Goal: Complete application form

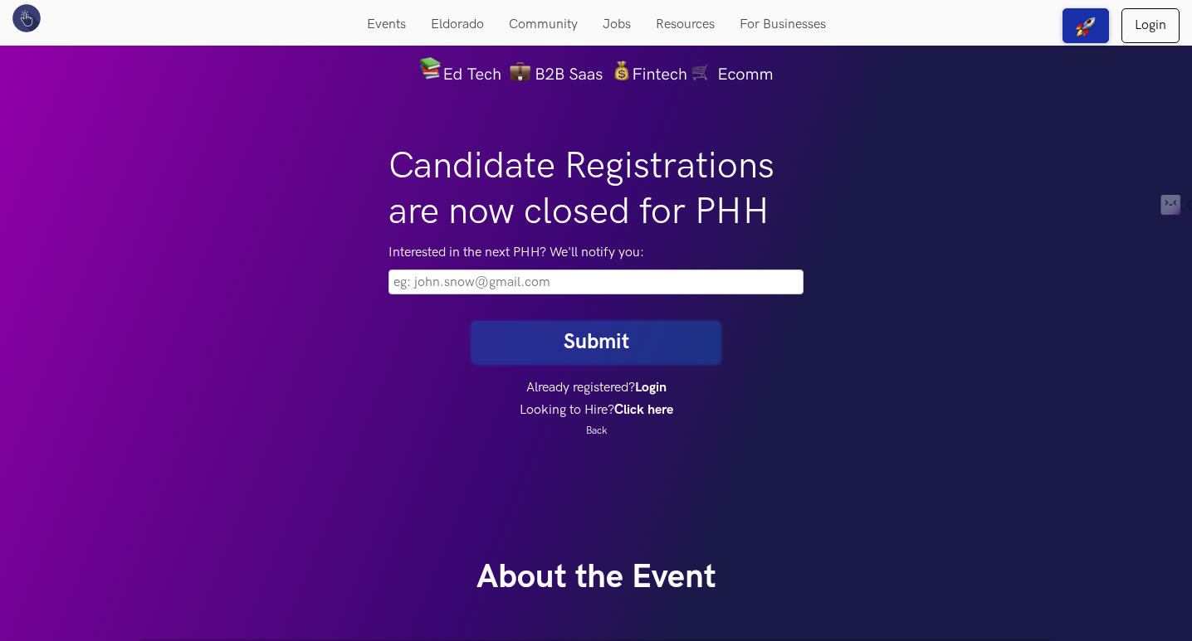
scroll to position [83, 0]
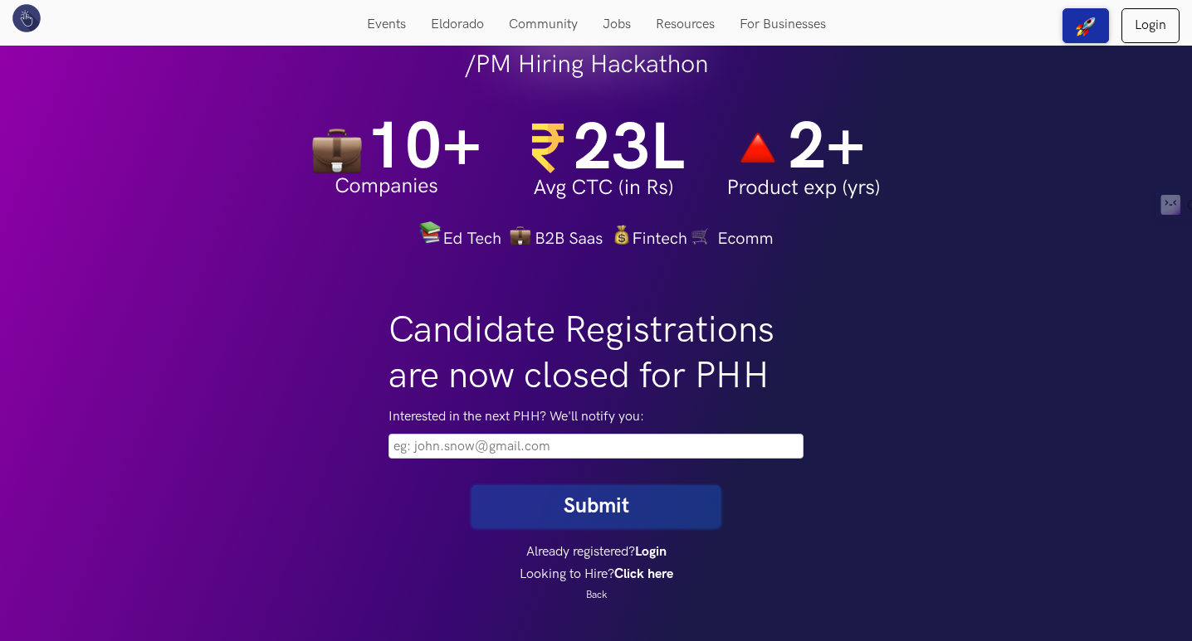
click at [531, 442] on input "email" at bounding box center [595, 446] width 415 height 25
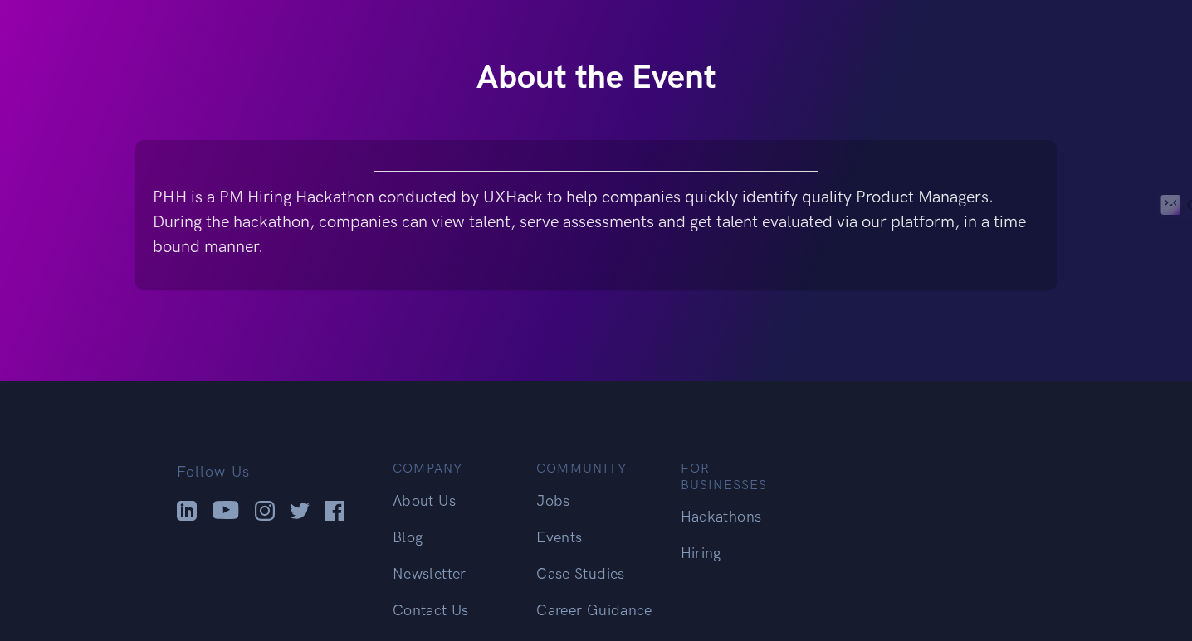
scroll to position [964, 0]
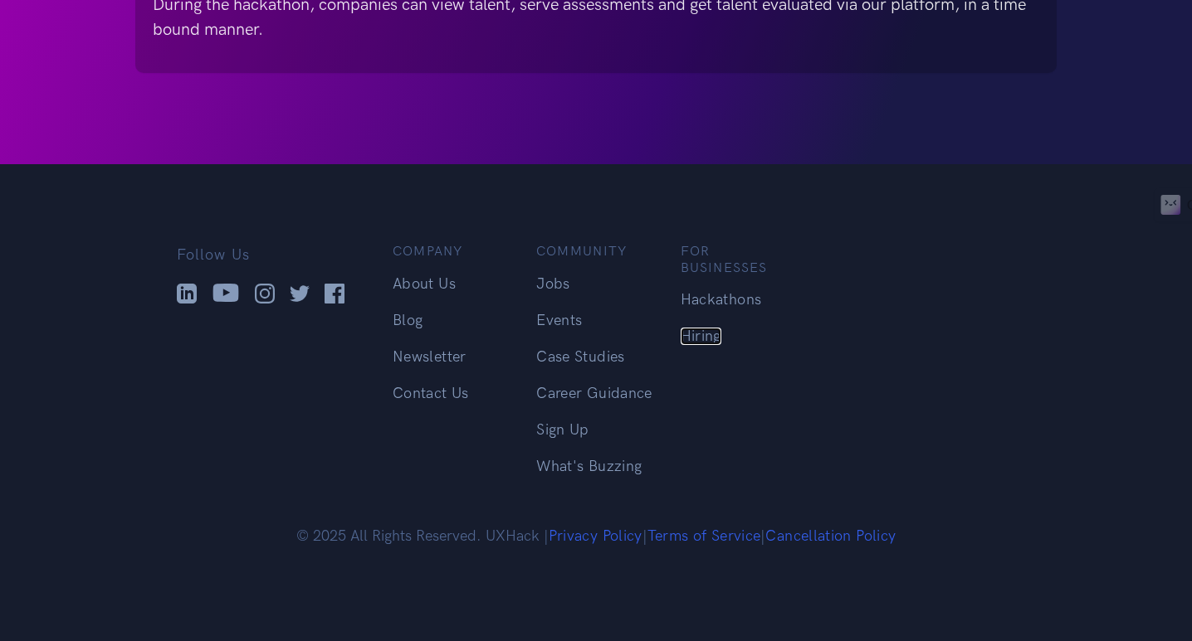
click at [710, 328] on link "Hiring" at bounding box center [700, 336] width 41 height 17
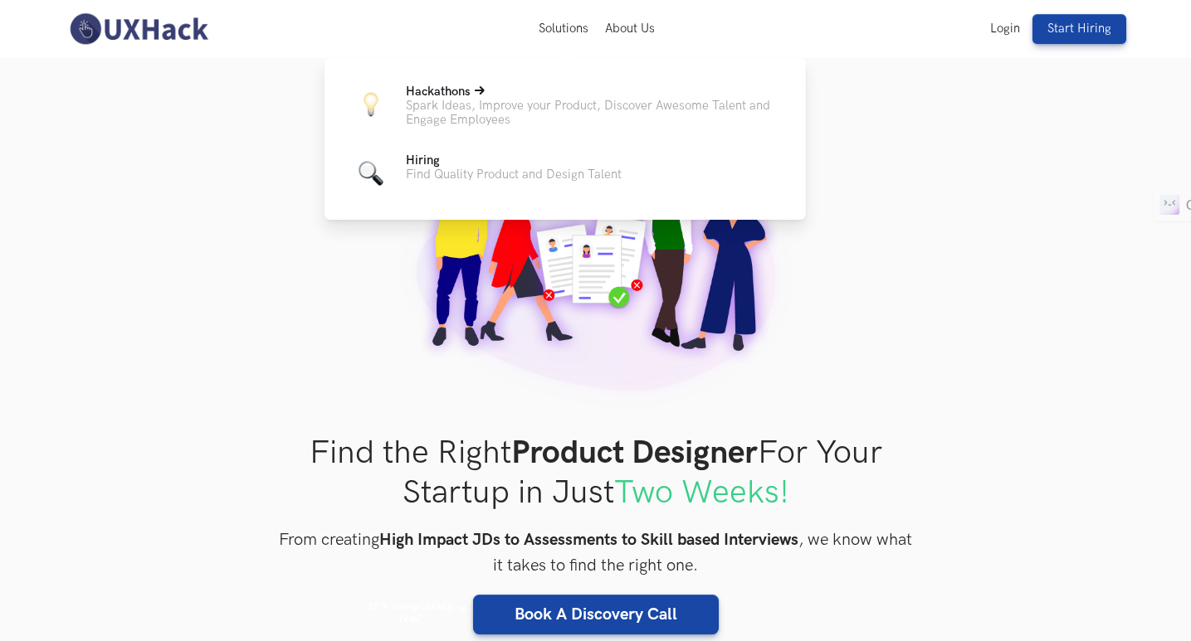
click at [502, 106] on p "Spark Ideas, Improve your Product, Discover Awesome Talent and Engage Employees" at bounding box center [592, 113] width 373 height 28
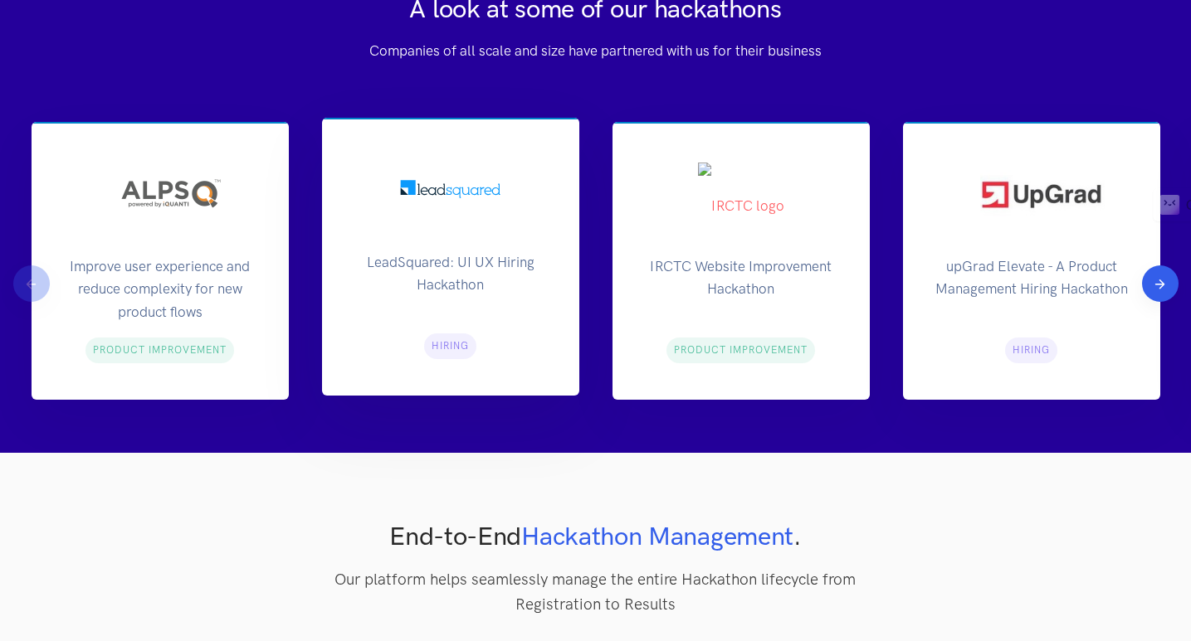
scroll to position [1909, 0]
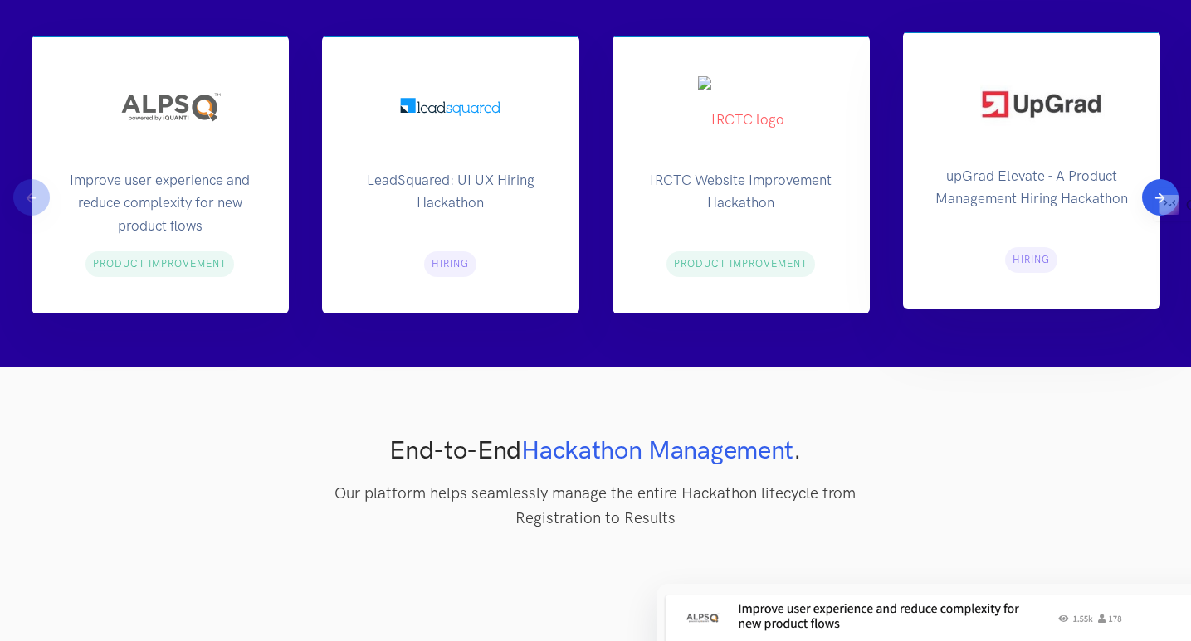
click at [1028, 259] on span "Hiring" at bounding box center [1030, 260] width 37 height 12
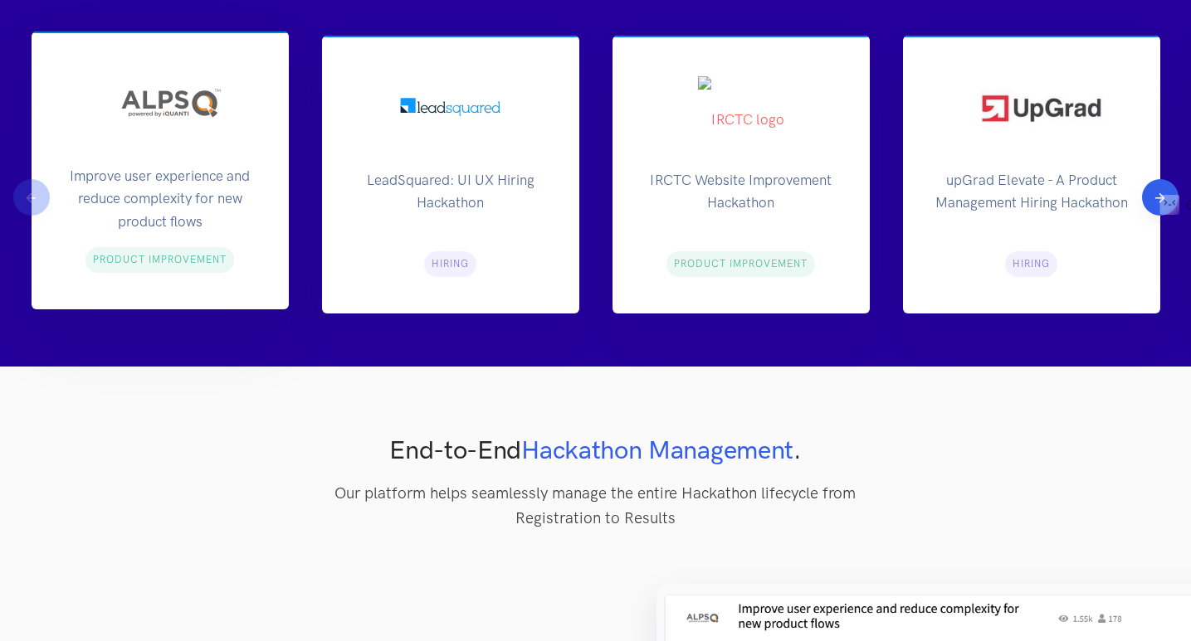
click at [188, 219] on p "Improve user experience and reduce complexity for new product flows" at bounding box center [160, 196] width 204 height 62
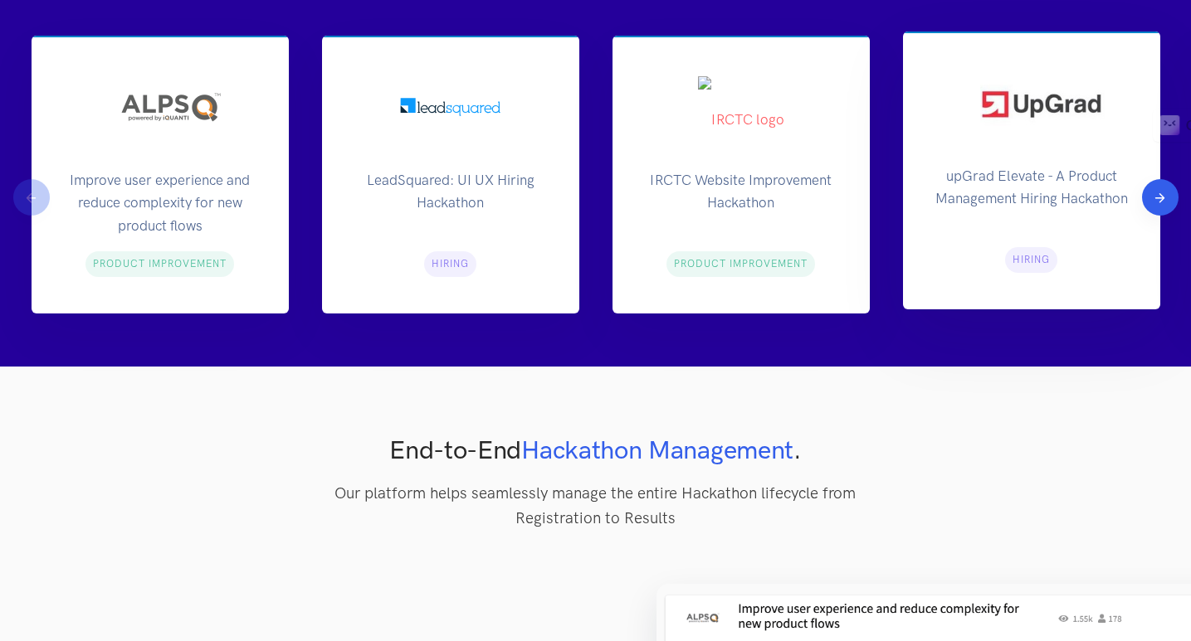
drag, startPoint x: 1161, startPoint y: 204, endPoint x: 1091, endPoint y: 124, distance: 106.5
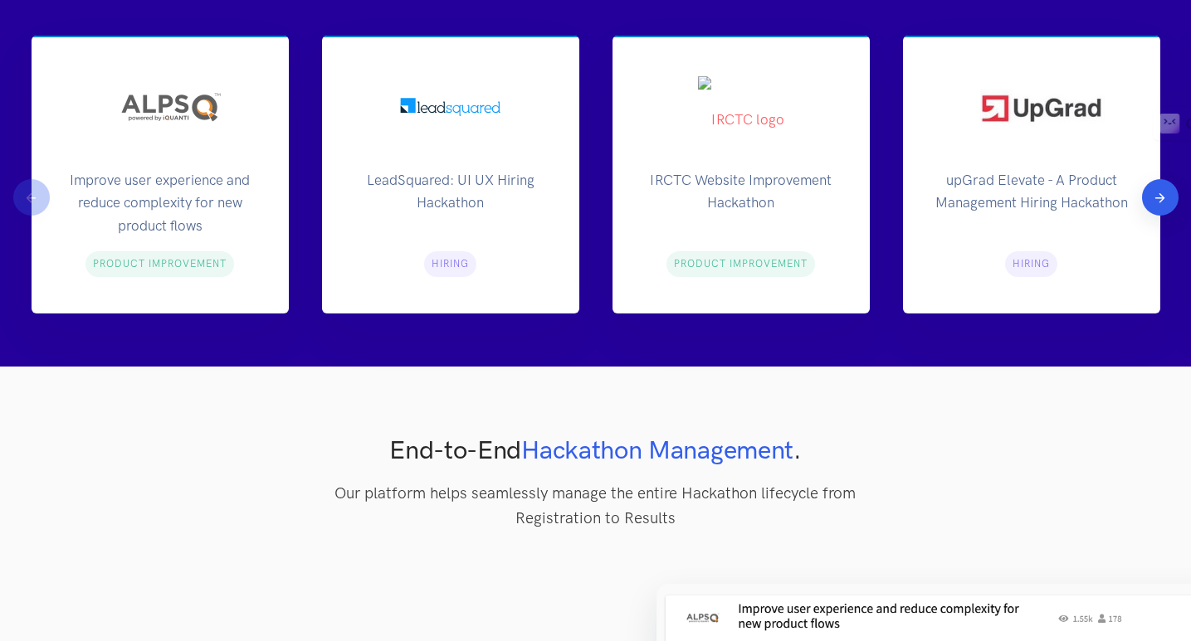
click at [1148, 201] on button "Next" at bounding box center [1160, 197] width 37 height 37
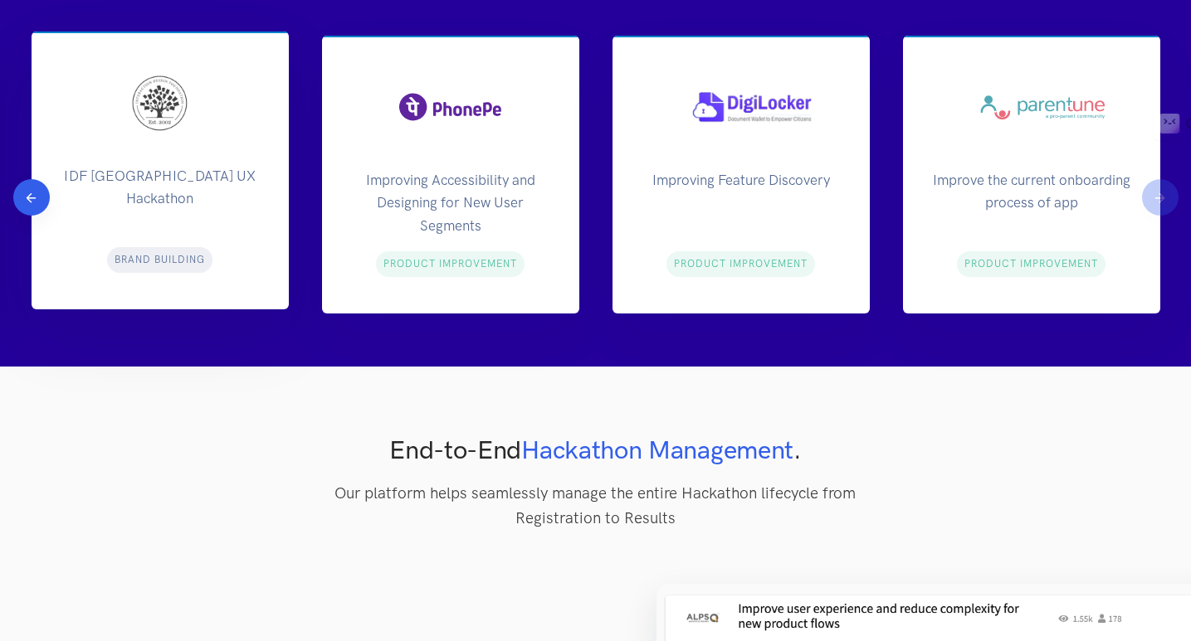
click at [160, 261] on span "Brand Building" at bounding box center [160, 260] width 90 height 12
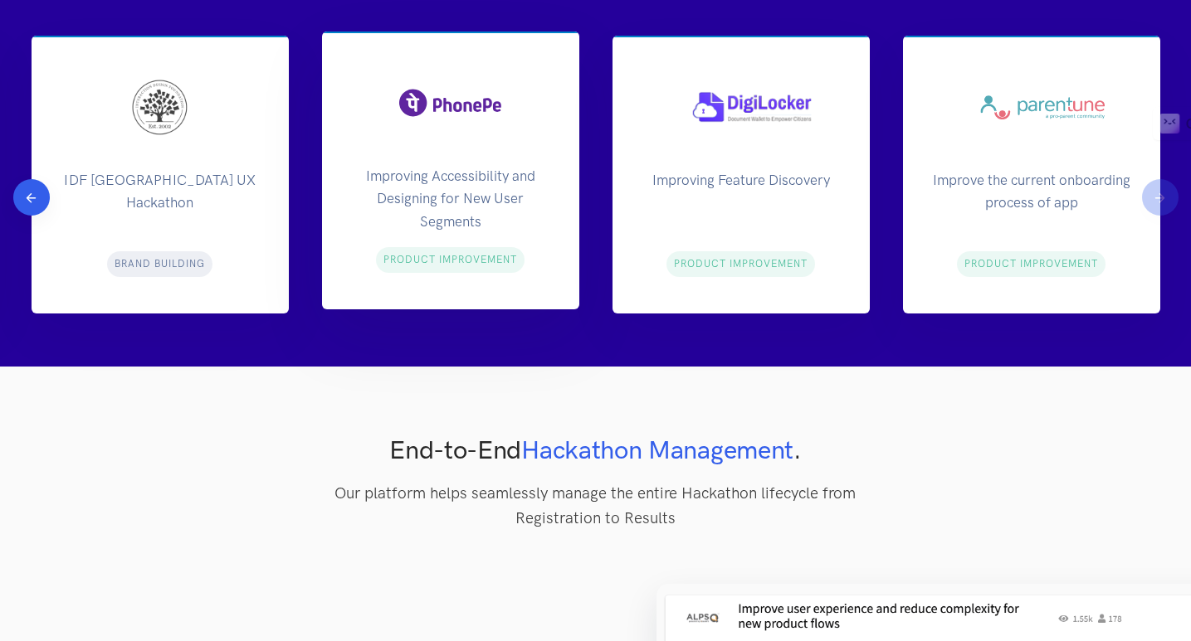
click at [389, 259] on span "Product Improvement" at bounding box center [449, 260] width 133 height 12
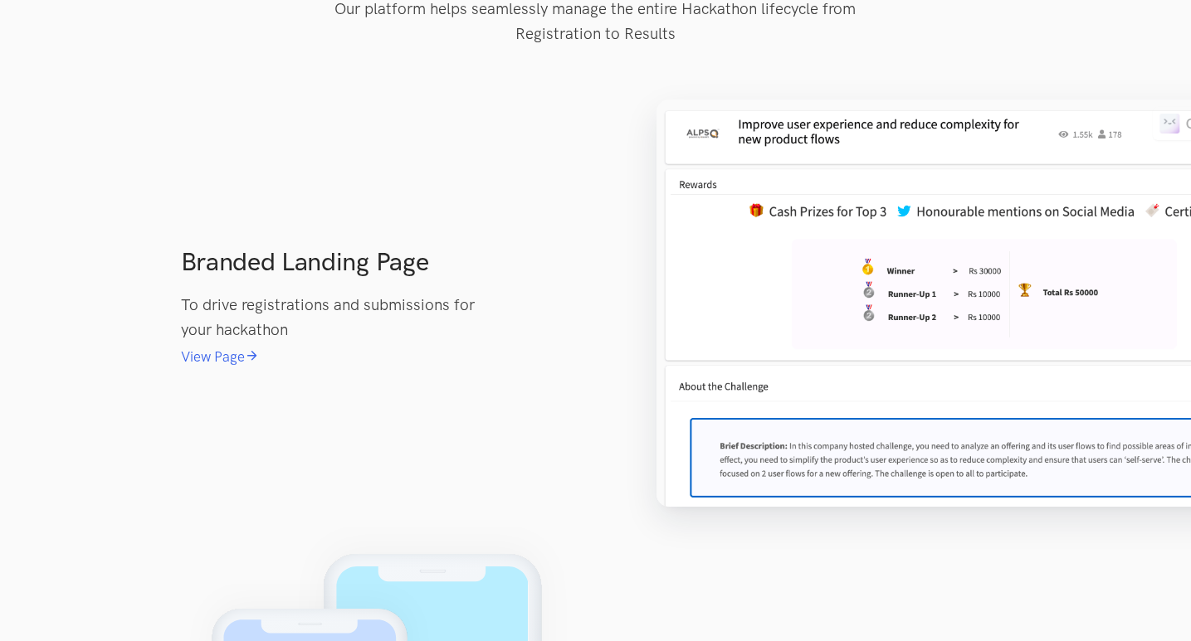
scroll to position [0, 0]
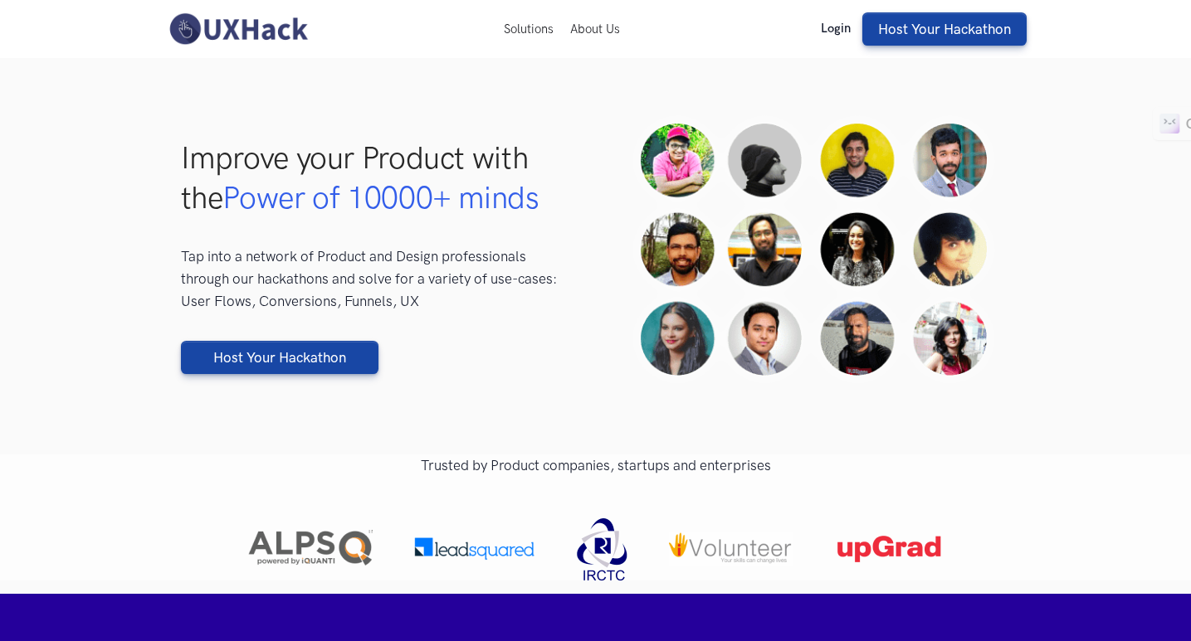
click at [841, 23] on link "Login" at bounding box center [835, 29] width 46 height 14
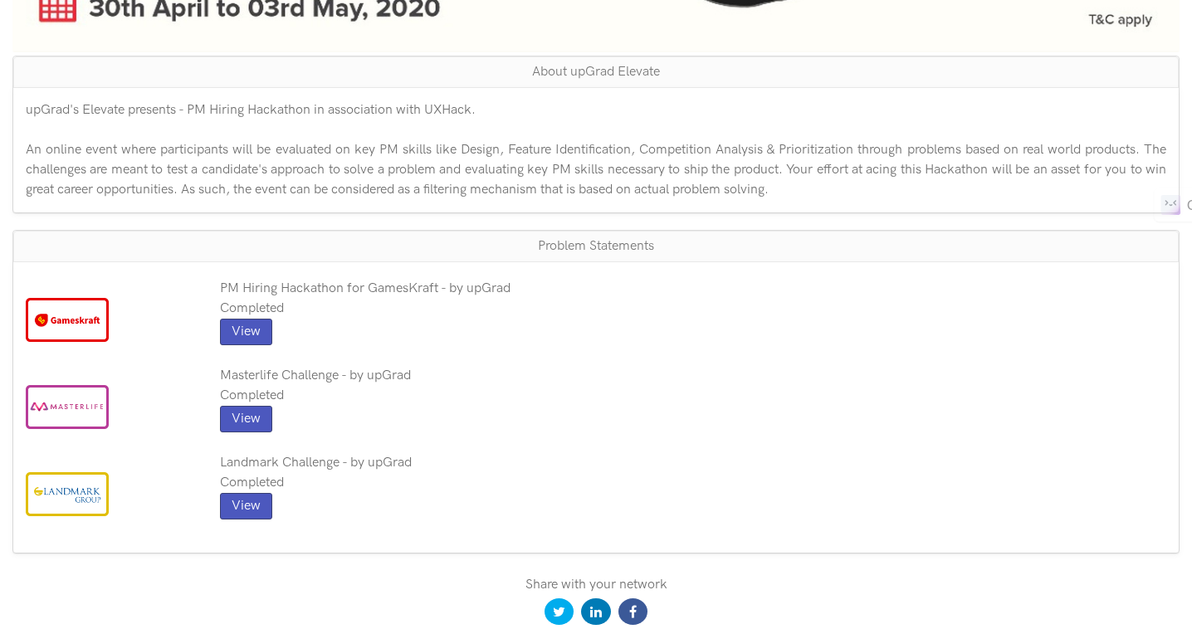
scroll to position [640, 0]
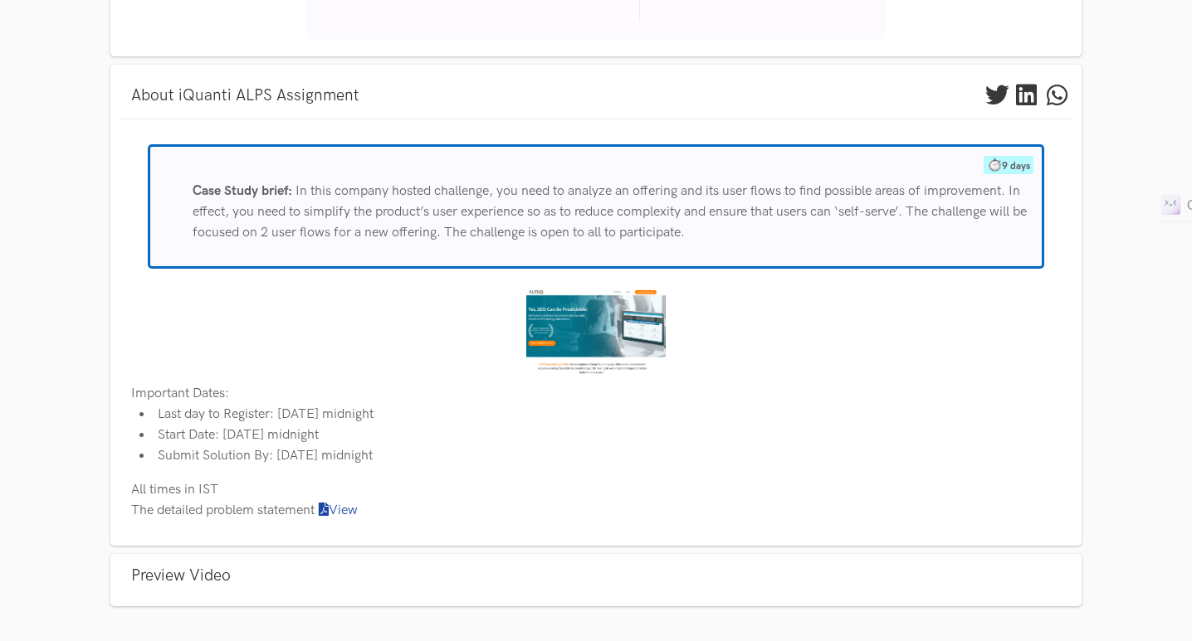
scroll to position [470, 0]
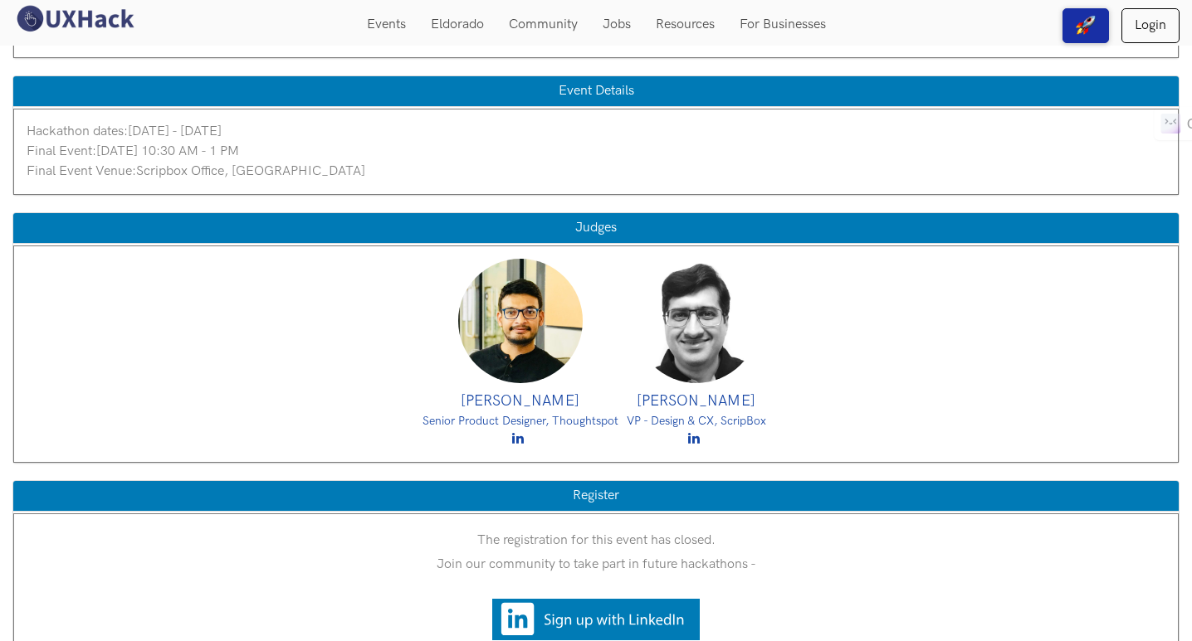
scroll to position [556, 0]
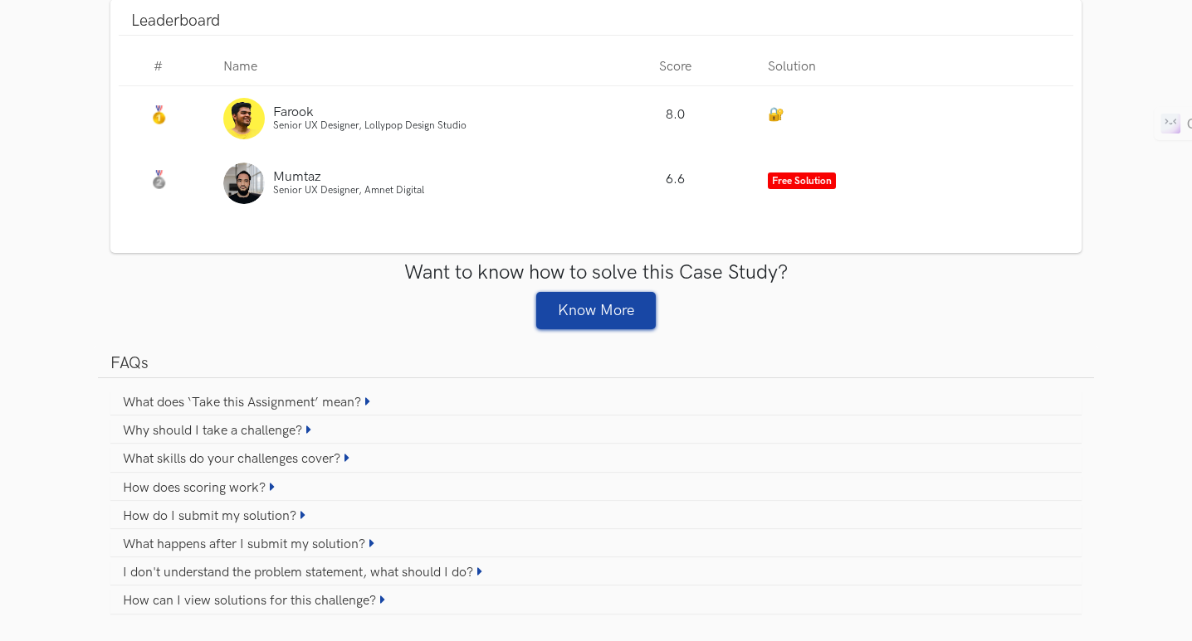
scroll to position [1606, 0]
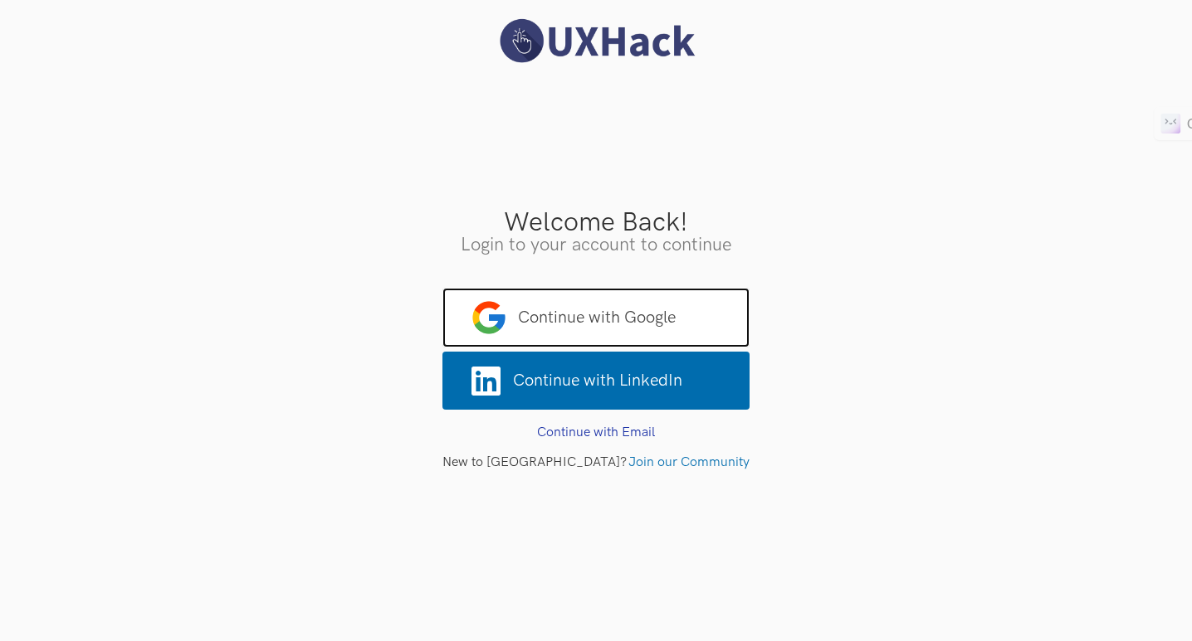
click at [690, 298] on span "Continue with Google" at bounding box center [595, 318] width 307 height 60
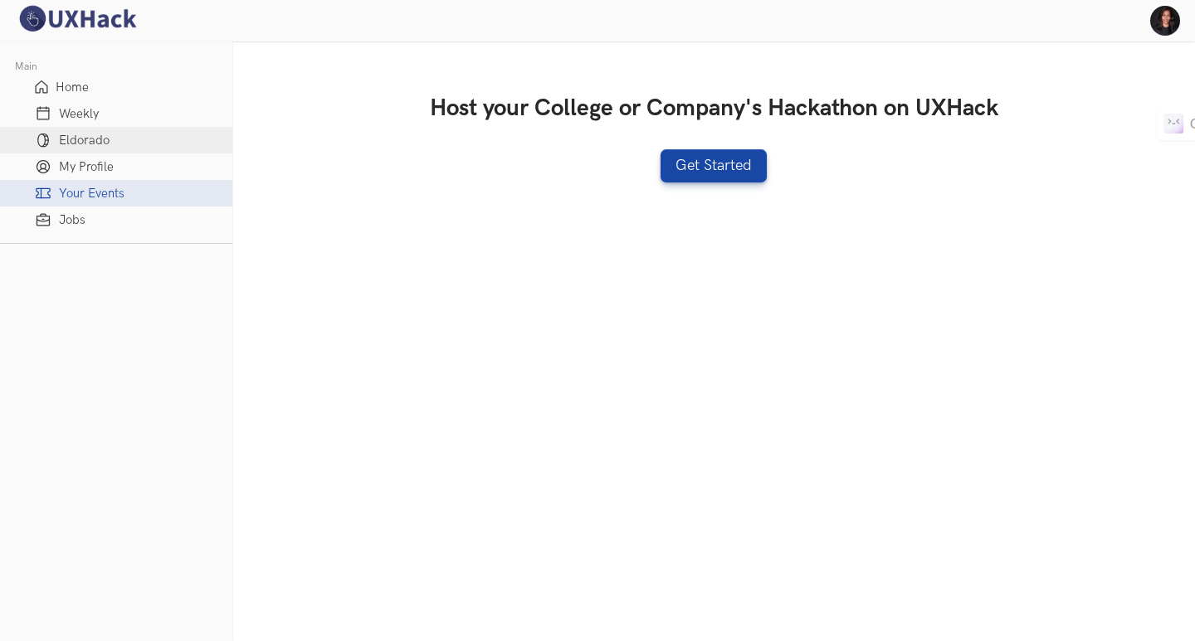
click at [104, 141] on span "Eldorado" at bounding box center [84, 141] width 51 height 14
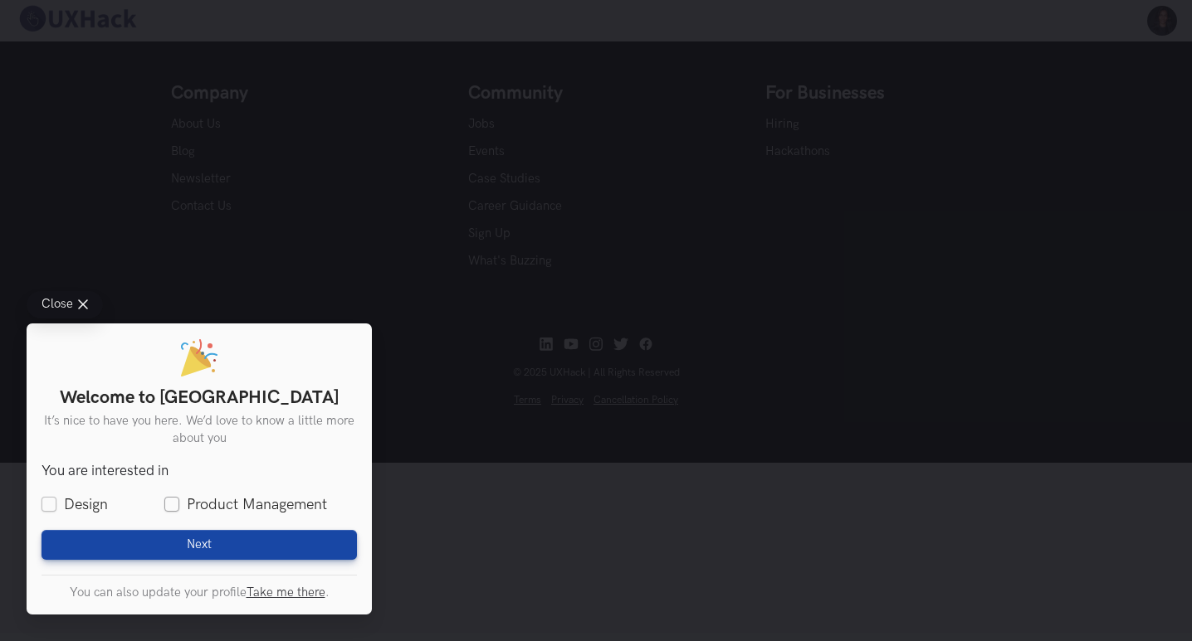
click at [172, 495] on label "Product Management" at bounding box center [245, 505] width 163 height 21
click at [172, 498] on input "Product Management" at bounding box center [171, 505] width 15 height 15
checkbox input "true"
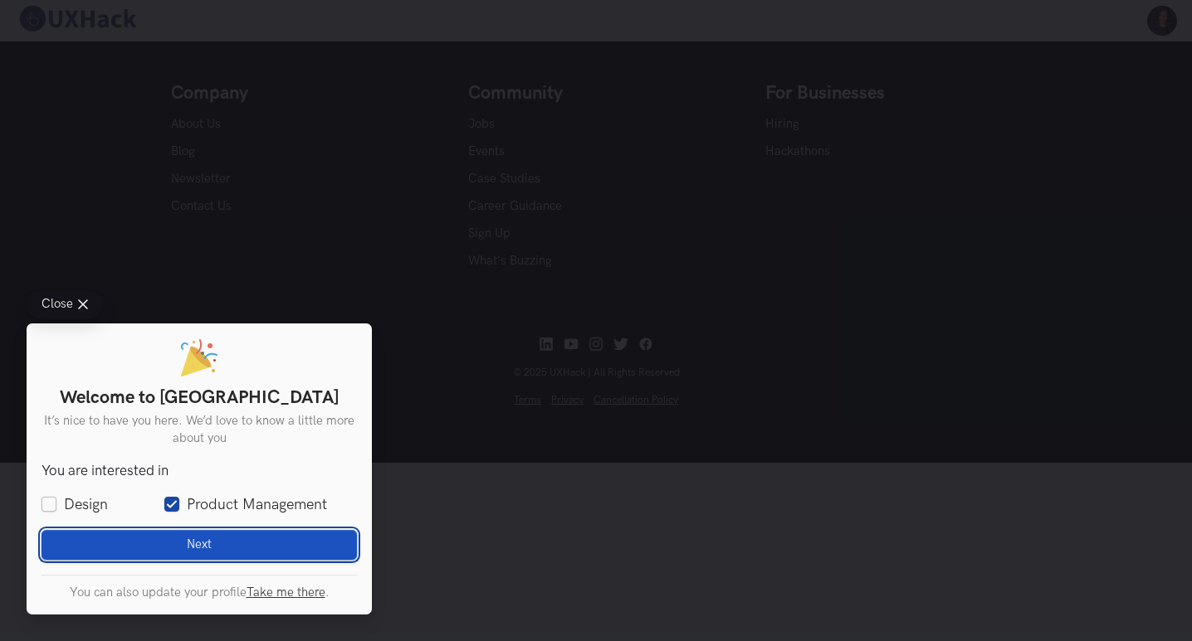
click at [219, 545] on button "Next Loading" at bounding box center [198, 545] width 315 height 30
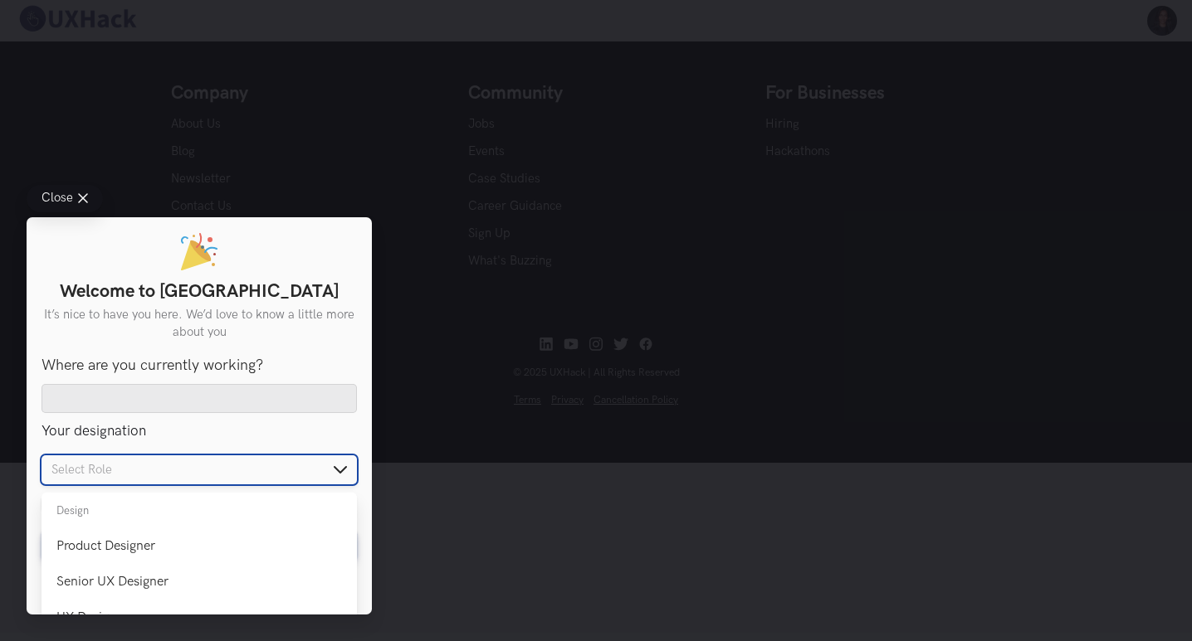
click at [153, 472] on input "text" at bounding box center [198, 470] width 315 height 29
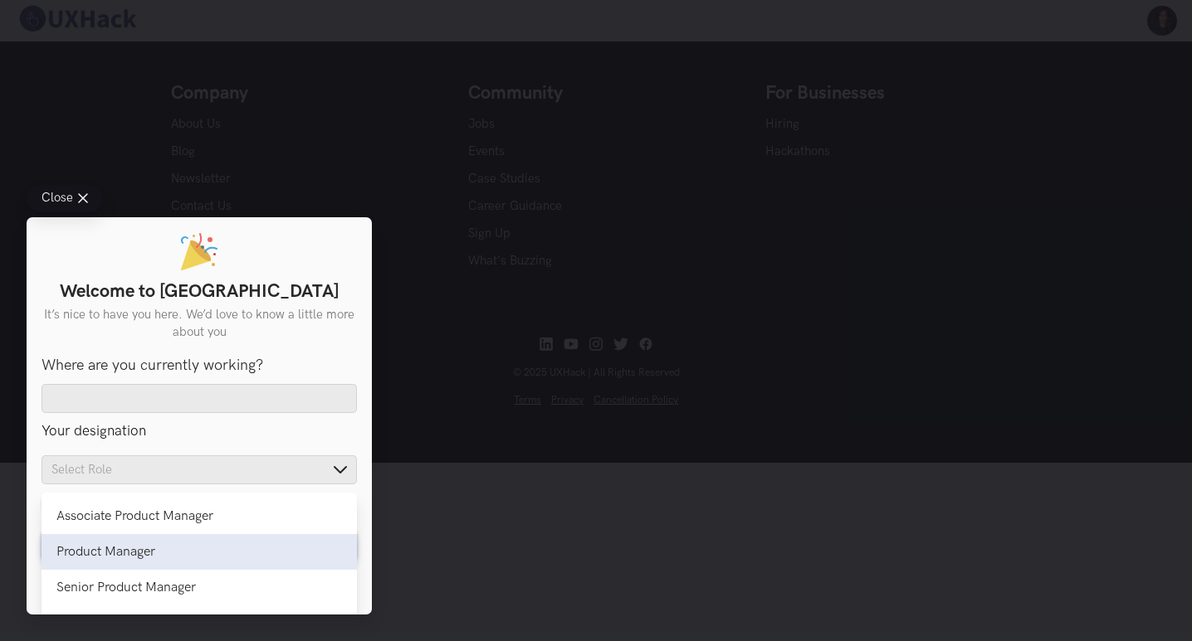
click at [156, 554] on div "Product Manager" at bounding box center [198, 552] width 285 height 16
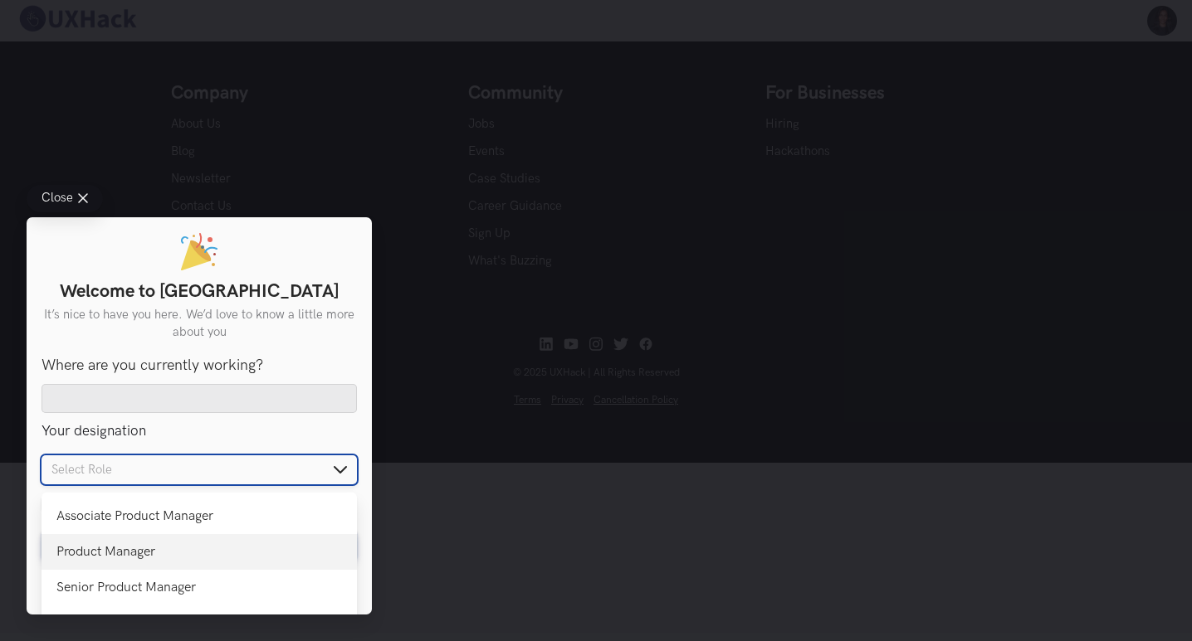
type input "Product Manager"
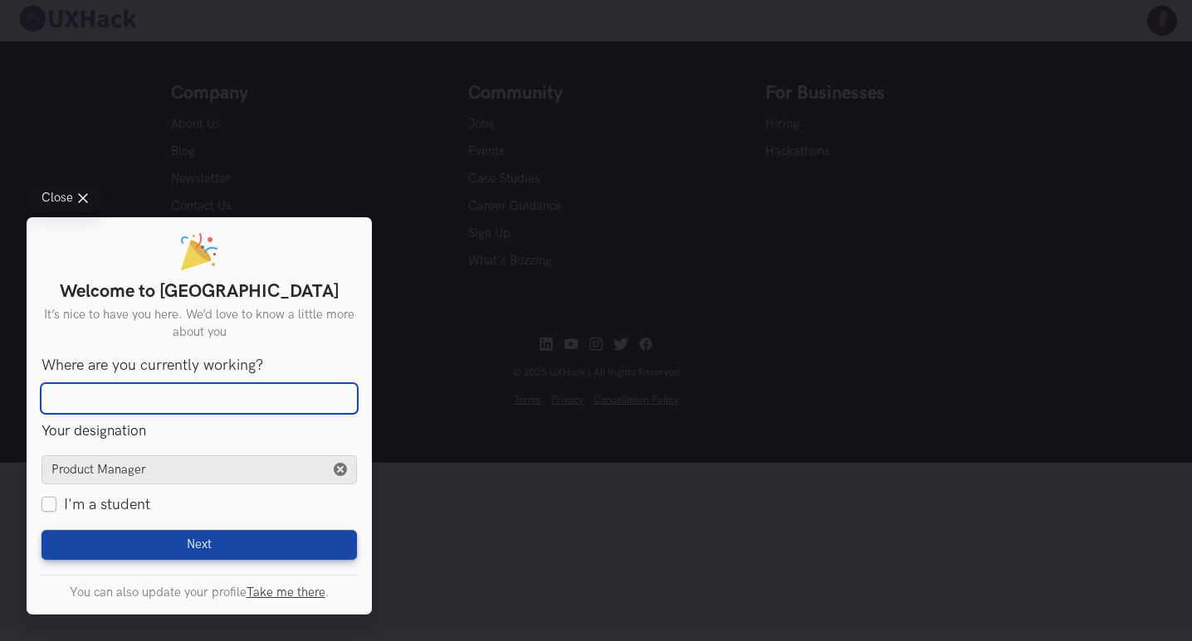
click at [113, 388] on input "Where are you currently working?" at bounding box center [198, 399] width 315 height 30
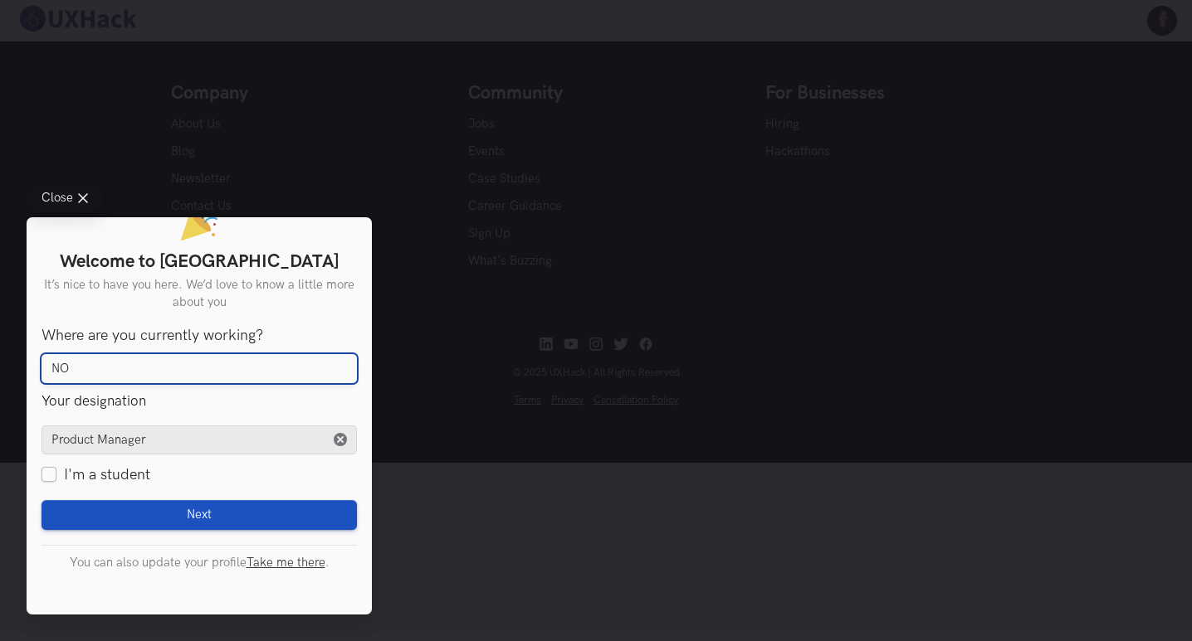
type input "NO"
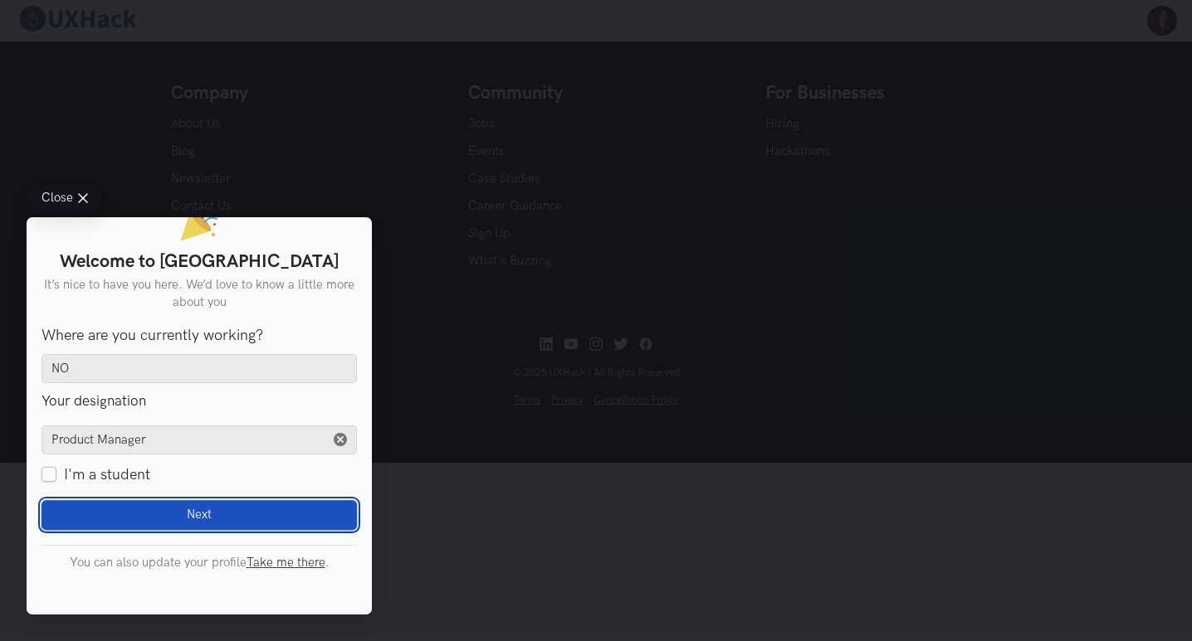
click at [202, 510] on span "Next" at bounding box center [199, 515] width 25 height 15
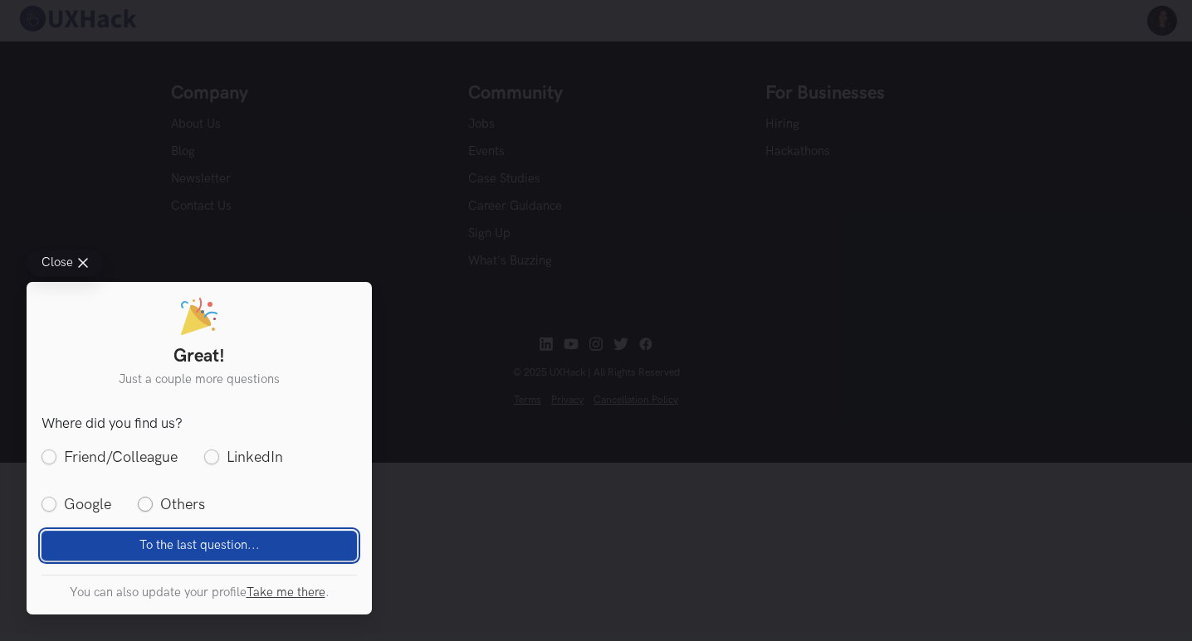
scroll to position [0, 0]
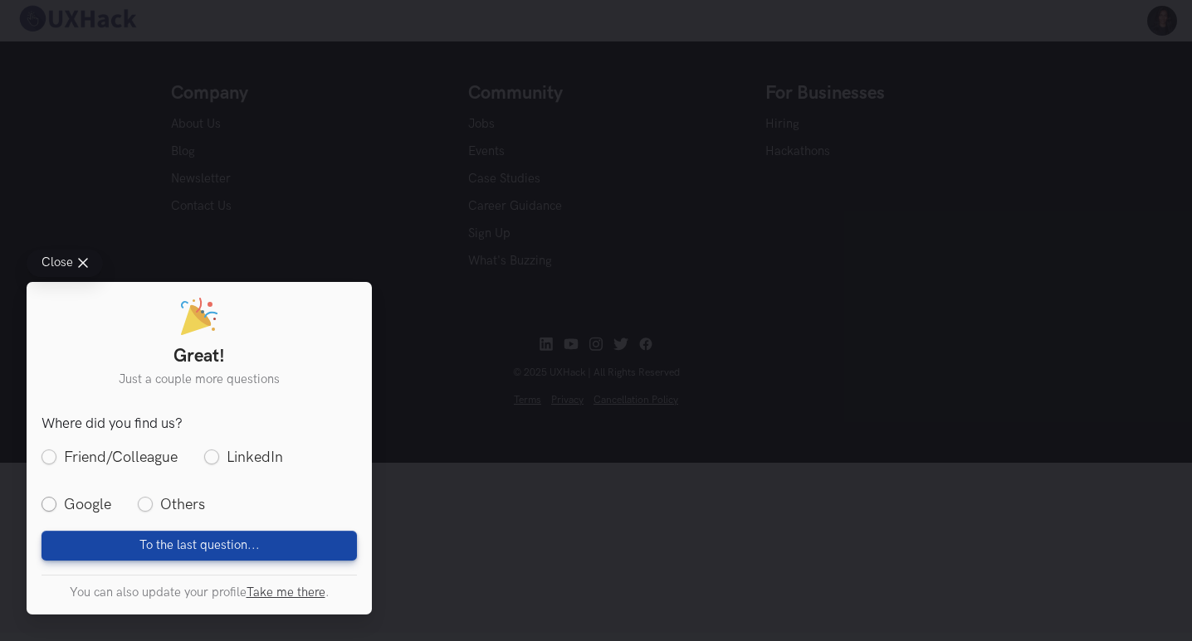
click at [101, 510] on label "Google" at bounding box center [76, 505] width 70 height 21
click at [56, 510] on input "Google" at bounding box center [48, 505] width 15 height 15
radio input "true"
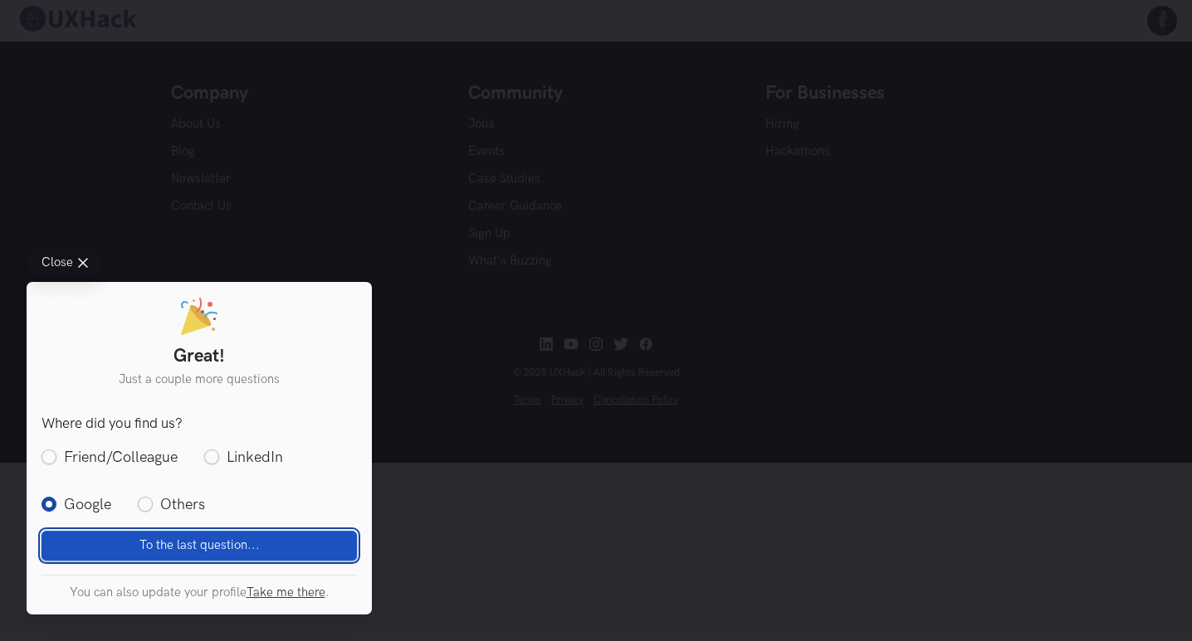
click at [150, 538] on button "To the last question... Loading" at bounding box center [198, 545] width 315 height 30
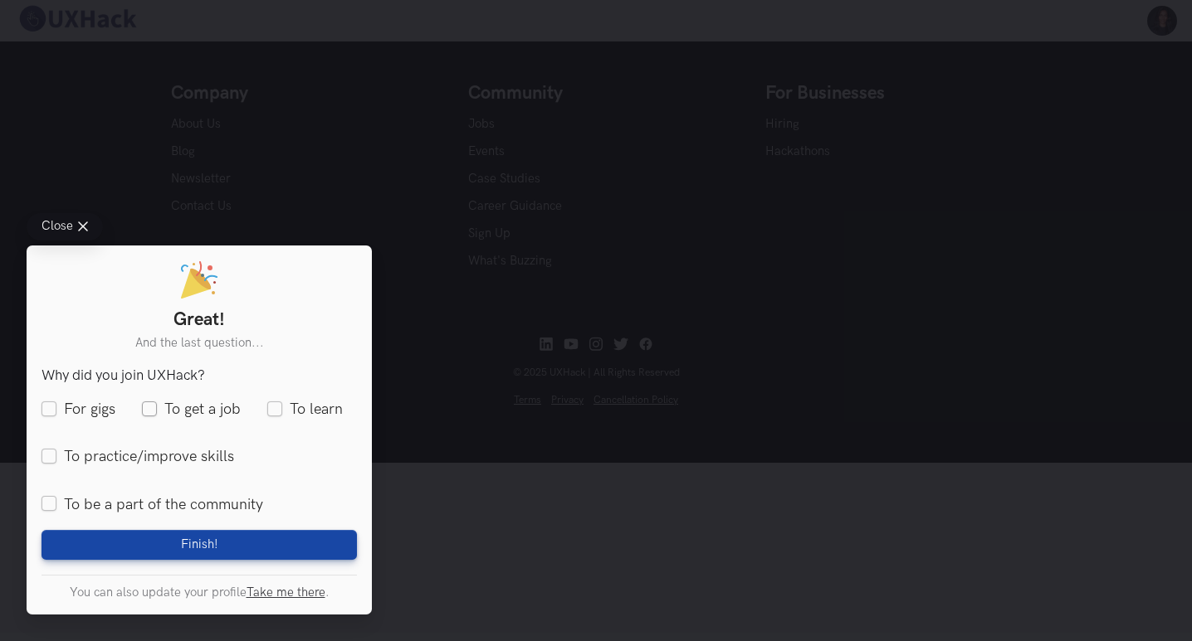
click at [159, 411] on label "To get a job" at bounding box center [191, 410] width 99 height 21
click at [157, 411] on input "To get a job" at bounding box center [149, 409] width 15 height 15
checkbox input "true"
click at [291, 407] on label "To learn" at bounding box center [305, 410] width 76 height 21
click at [282, 407] on input "To learn" at bounding box center [274, 409] width 15 height 15
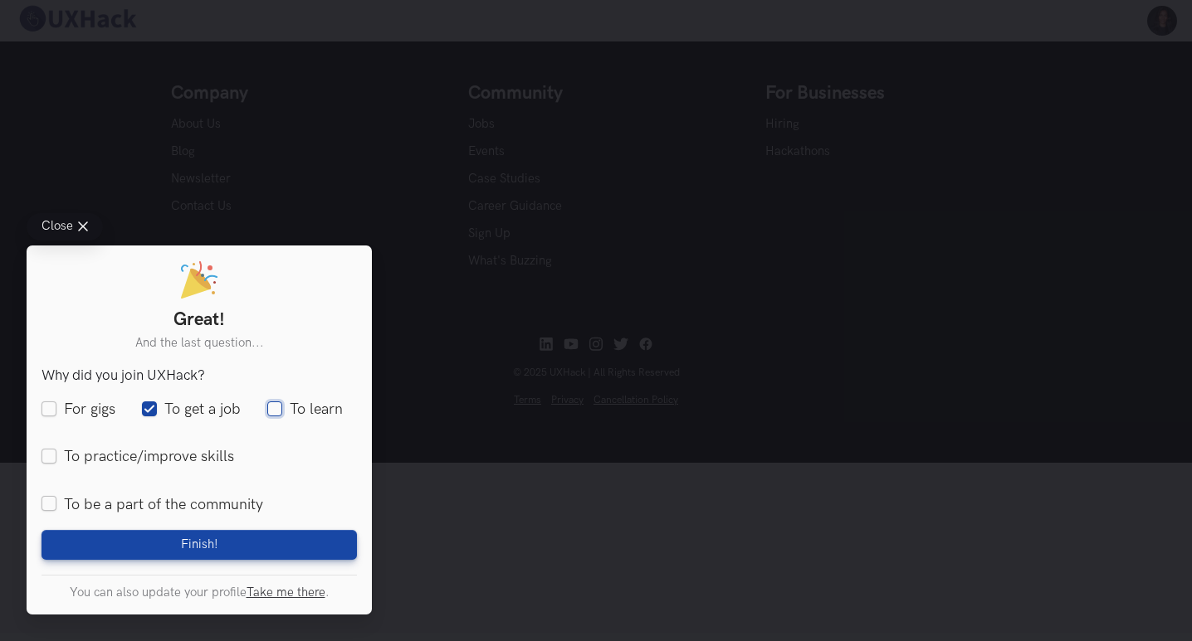
checkbox input "true"
click at [57, 460] on label "To practice/improve skills" at bounding box center [137, 457] width 193 height 21
click at [56, 460] on input "To practice/improve skills" at bounding box center [48, 457] width 15 height 15
checkbox input "true"
click at [62, 510] on label "To be a part of the community" at bounding box center [152, 505] width 222 height 21
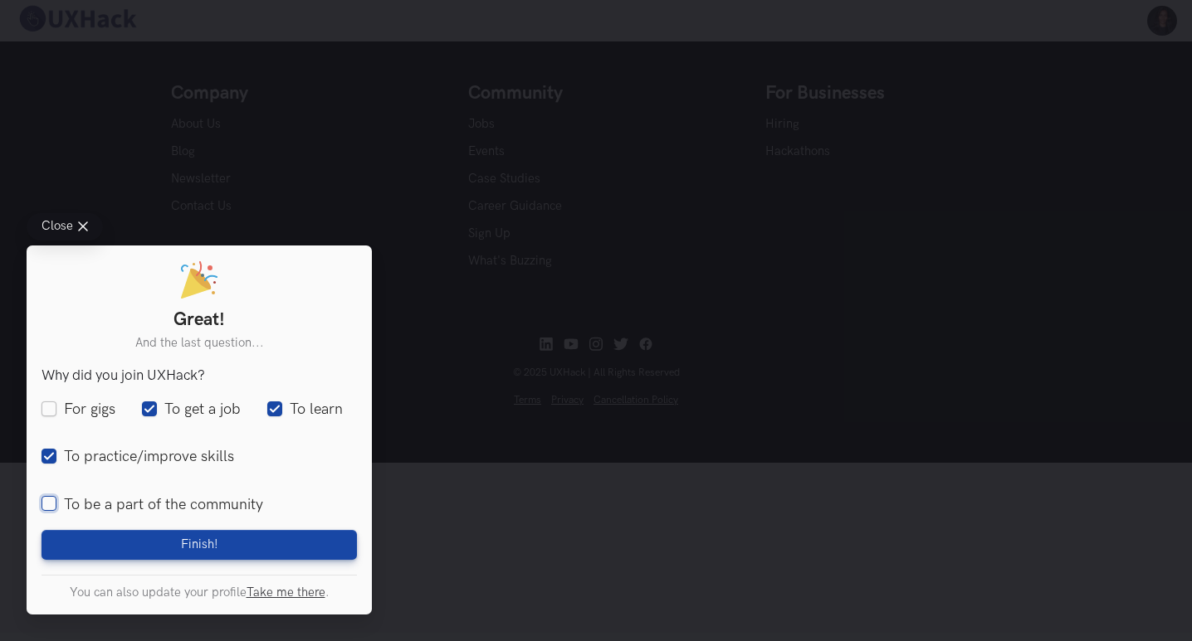
click at [56, 510] on input "To be a part of the community" at bounding box center [48, 505] width 15 height 15
checkbox input "true"
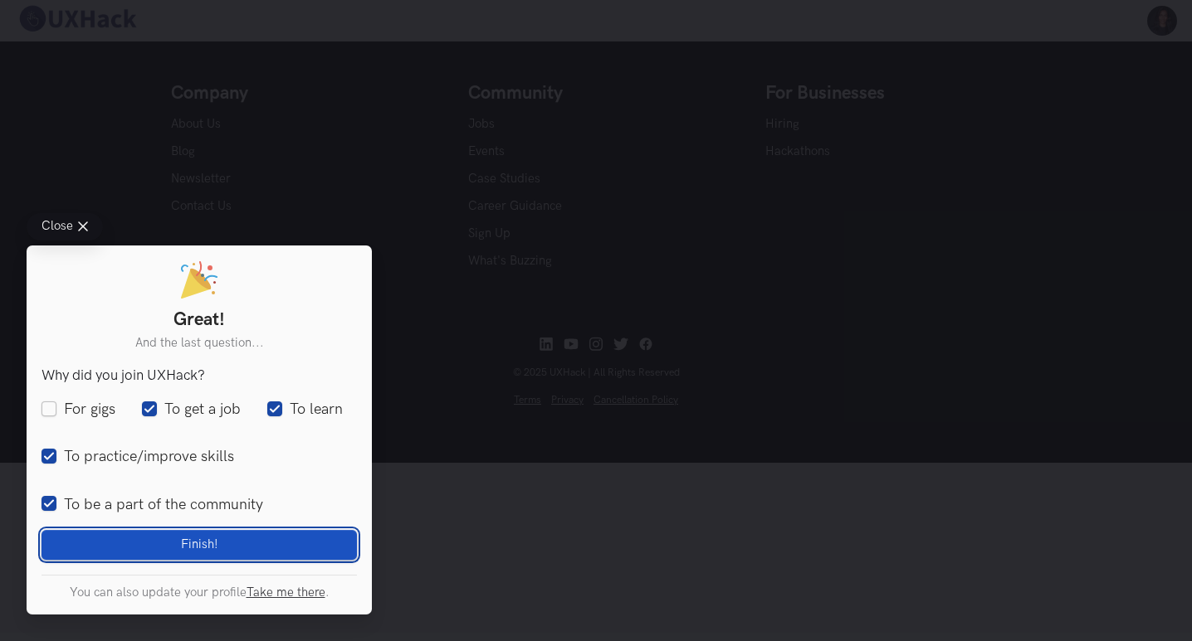
click at [194, 543] on span "Finish!" at bounding box center [199, 545] width 37 height 15
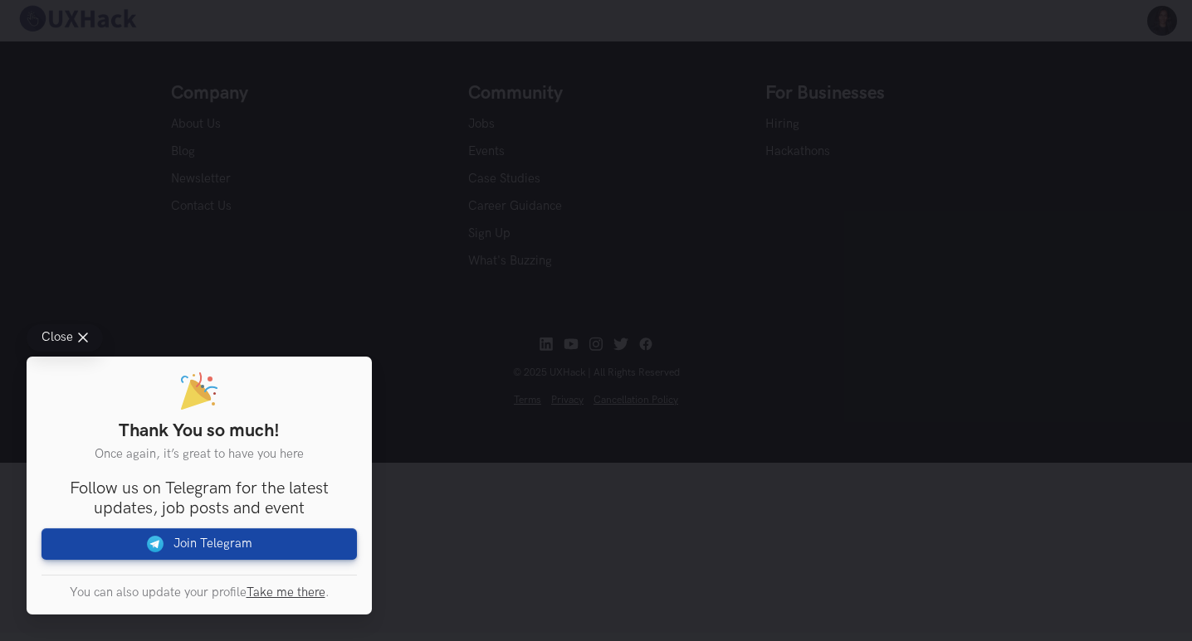
scroll to position [332, 0]
click at [85, 341] on line at bounding box center [83, 338] width 8 height 8
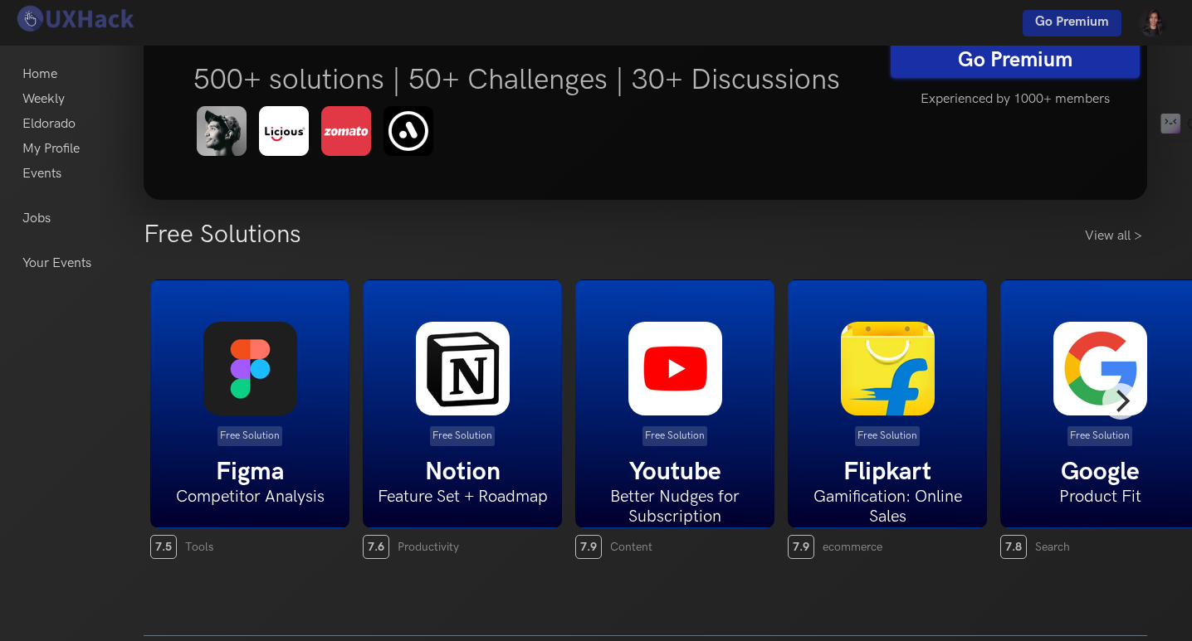
scroll to position [166, 0]
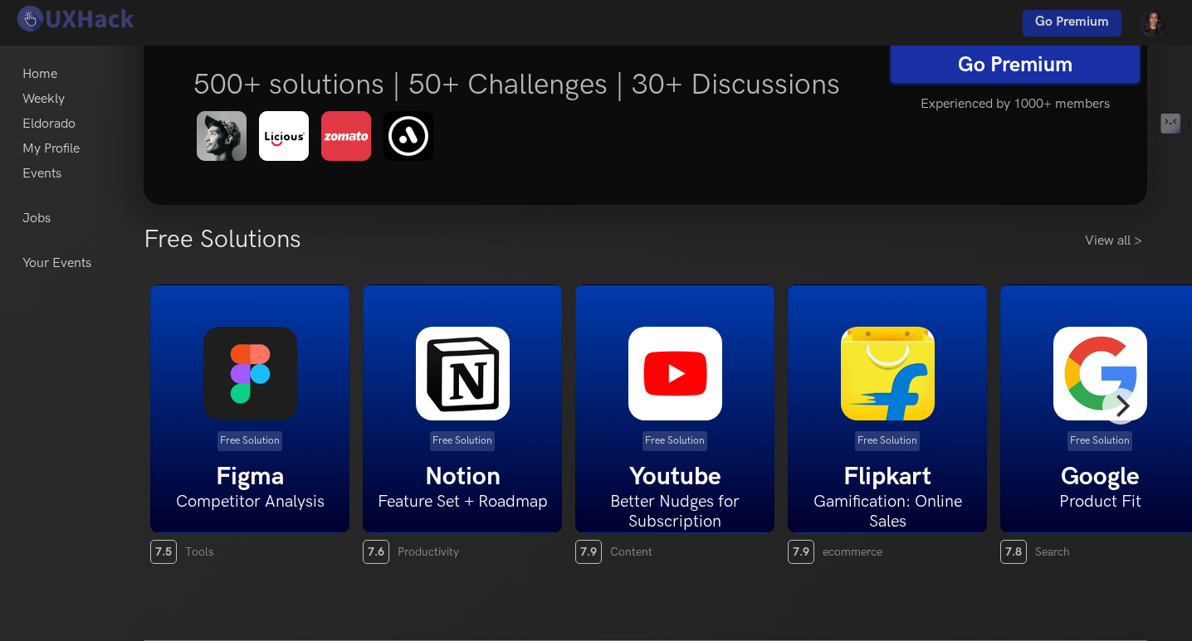
click at [283, 442] on div "Free Solution Figma Competitor Analysis" at bounding box center [249, 409] width 199 height 249
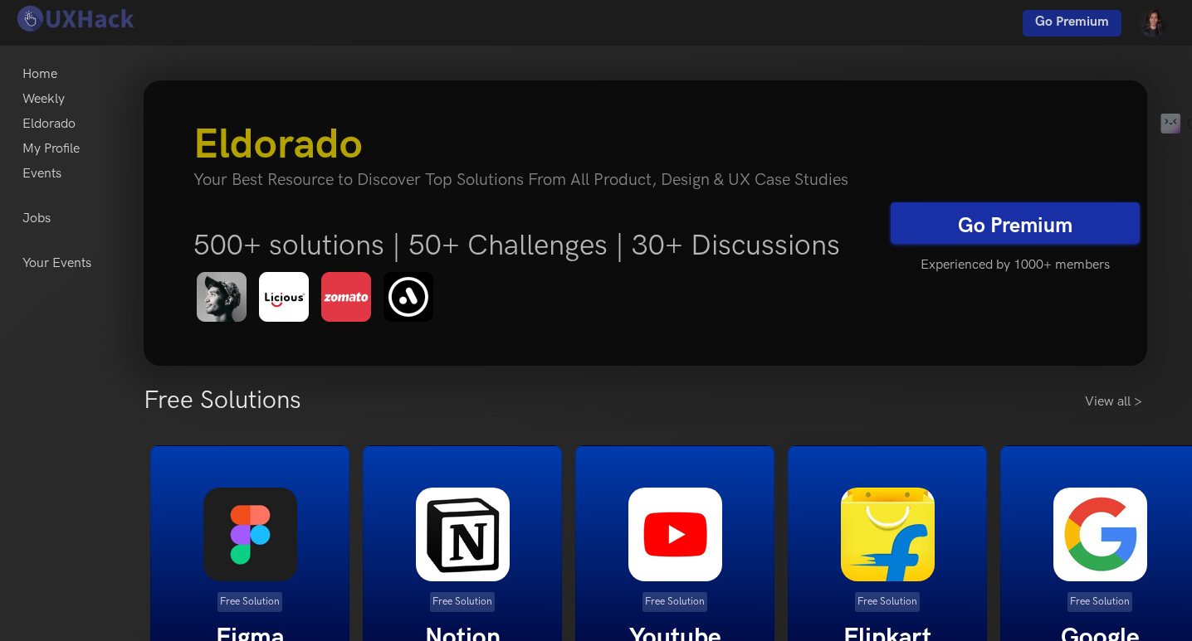
scroll to position [0, 0]
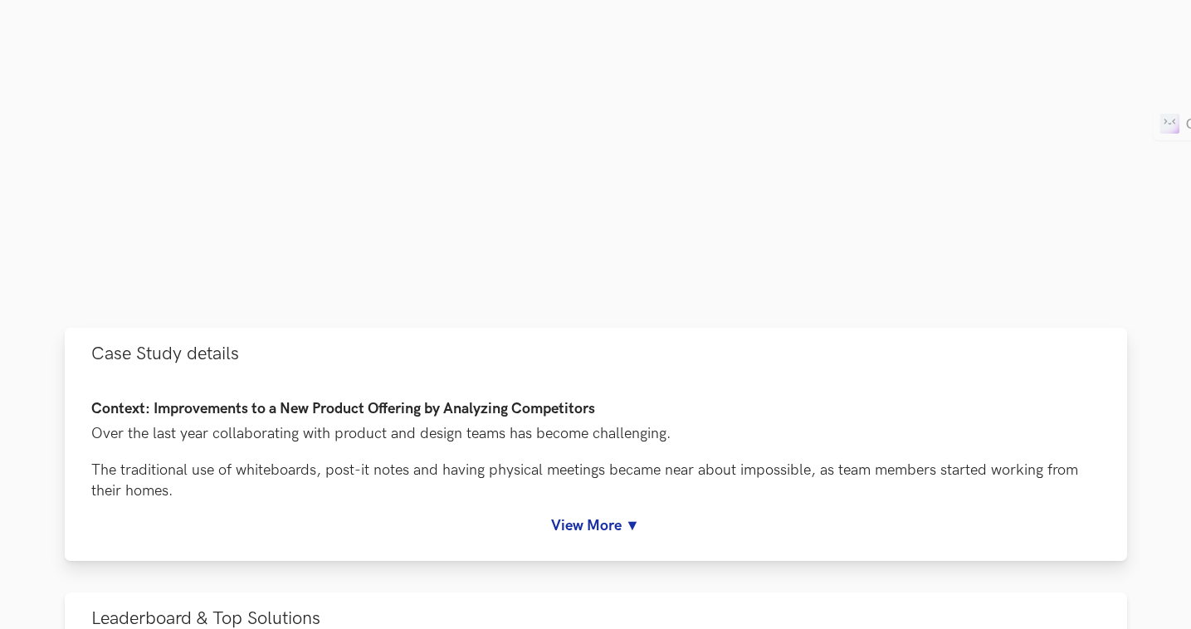
scroll to position [498, 0]
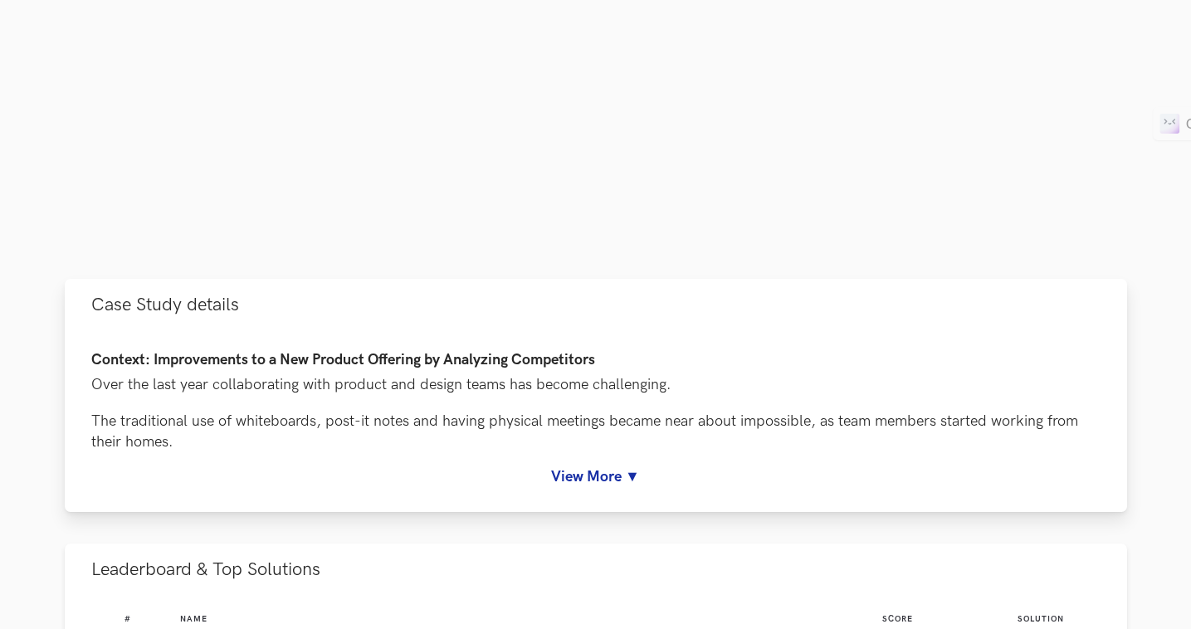
click at [579, 474] on link "View More ▼" at bounding box center [595, 476] width 1009 height 17
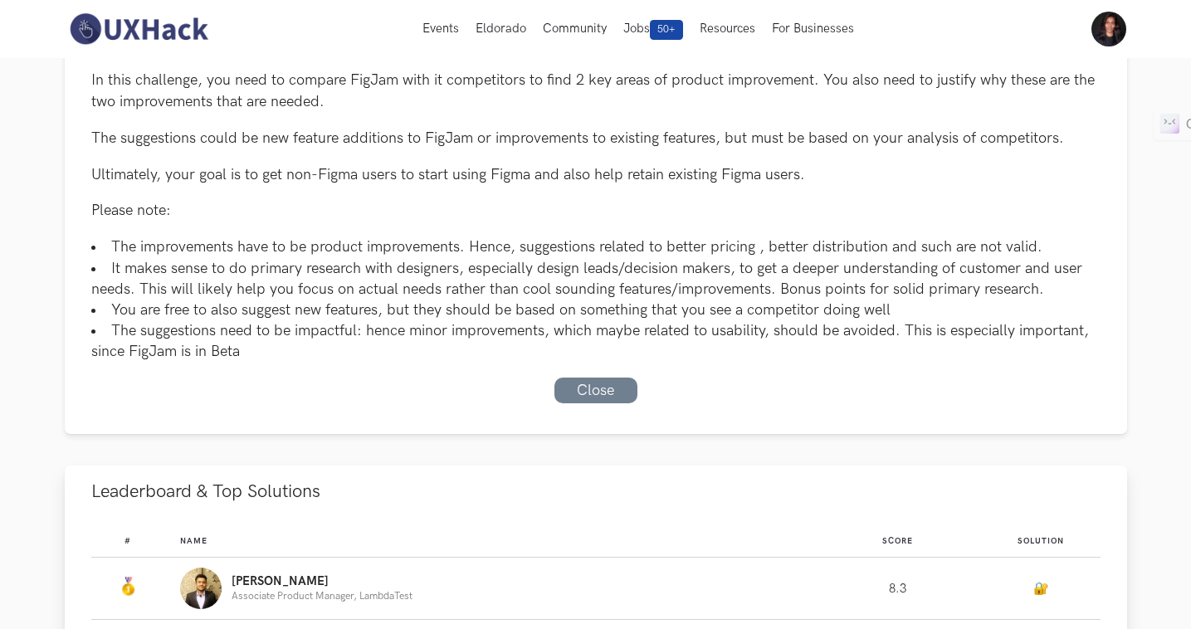
scroll to position [913, 0]
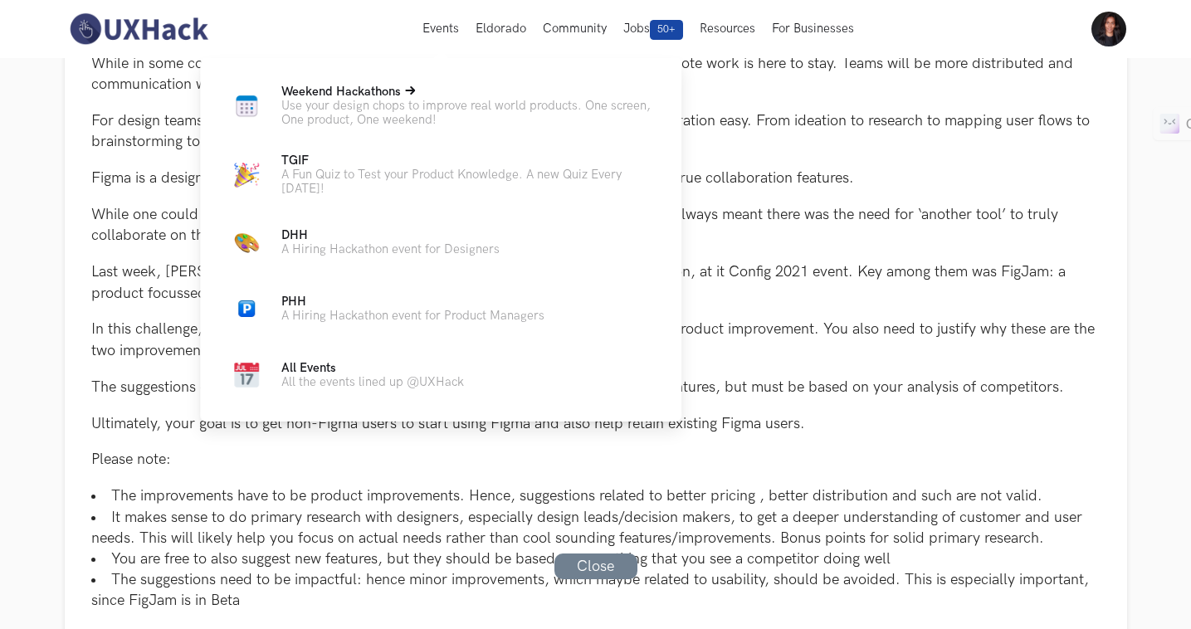
click at [363, 102] on p "Use your design chops to improve real world products. One screen, One product, …" at bounding box center [467, 113] width 373 height 28
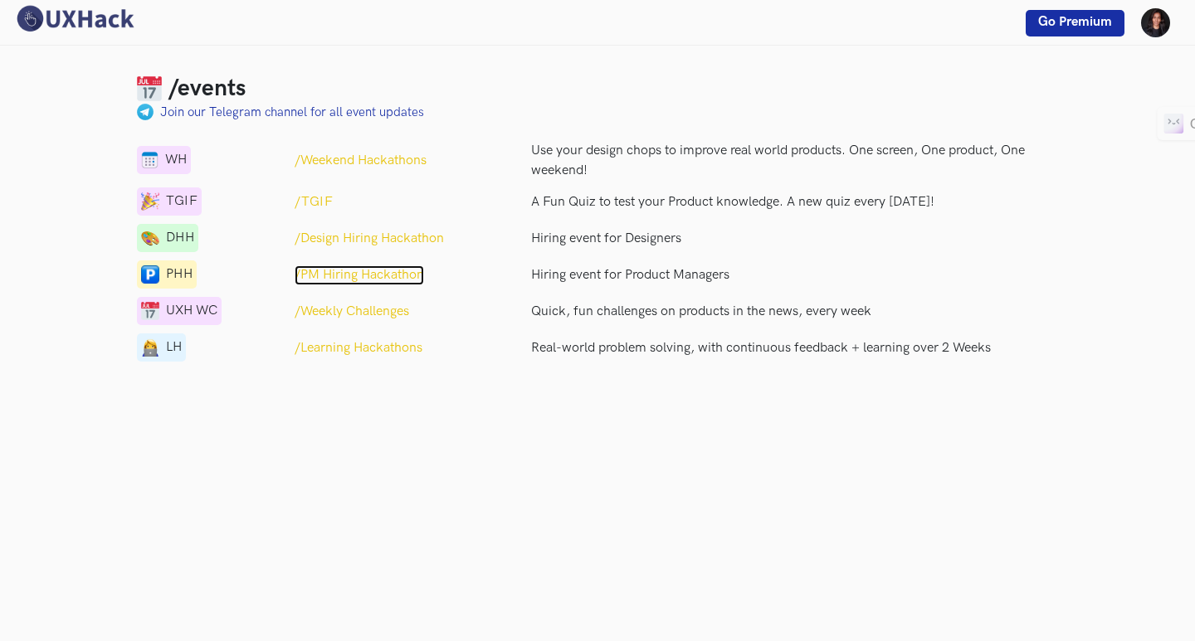
click at [401, 278] on p "/PM Hiring Hackathon" at bounding box center [359, 276] width 129 height 20
click at [385, 342] on p "/Learning Hackathons" at bounding box center [359, 349] width 128 height 20
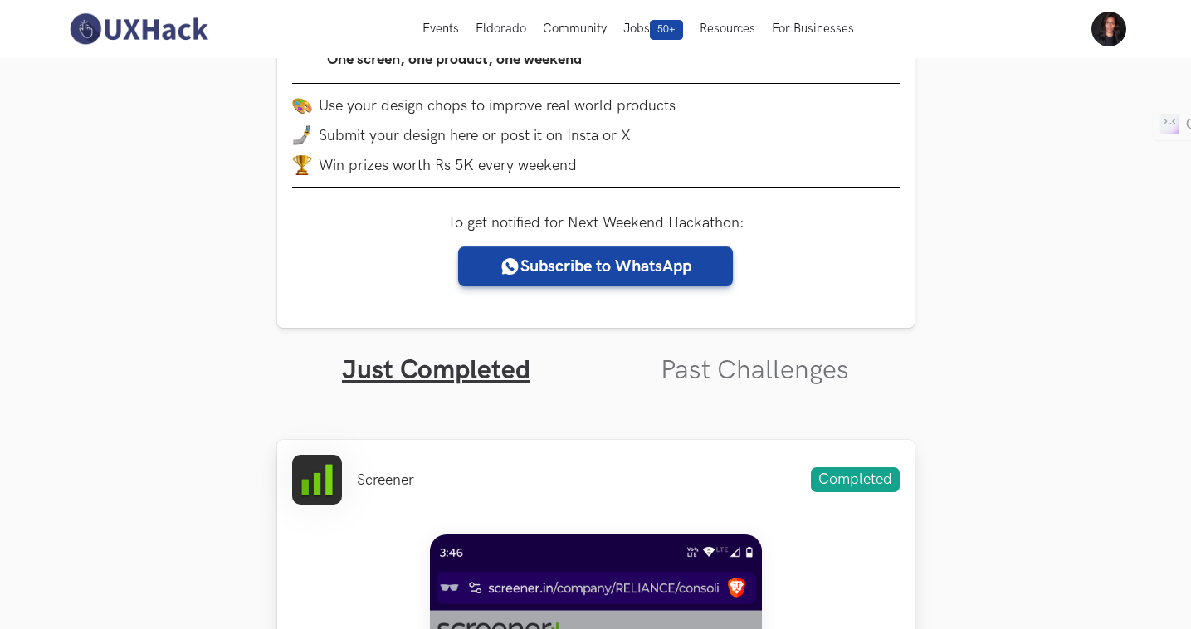
scroll to position [249, 0]
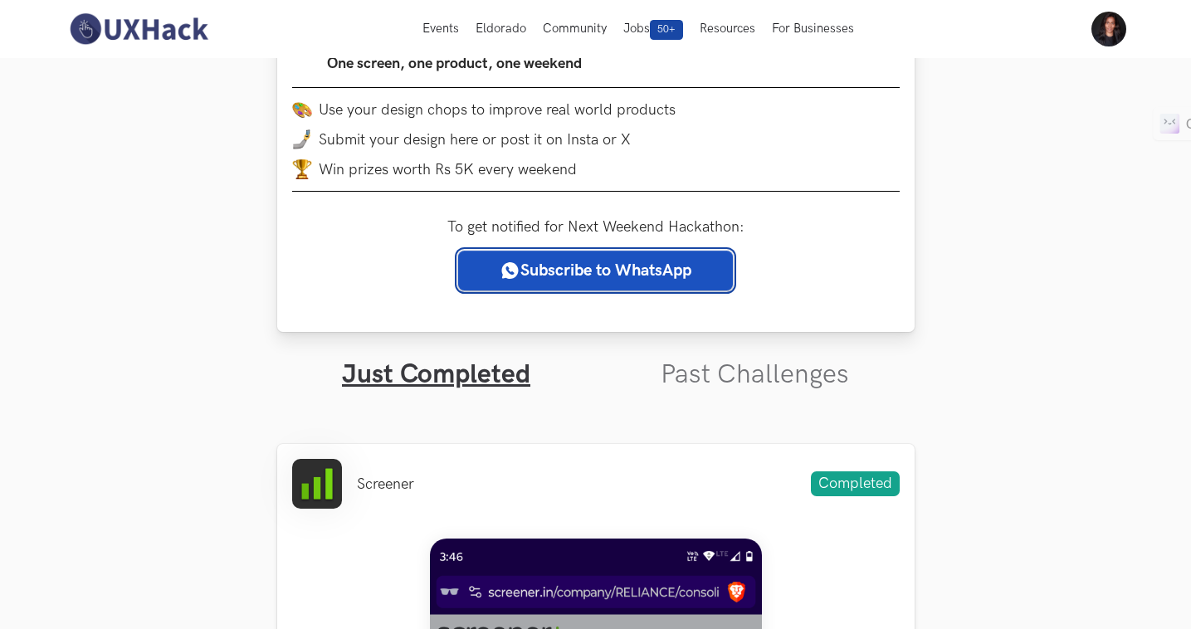
click at [596, 264] on link "Subscribe to WhatsApp" at bounding box center [595, 271] width 275 height 40
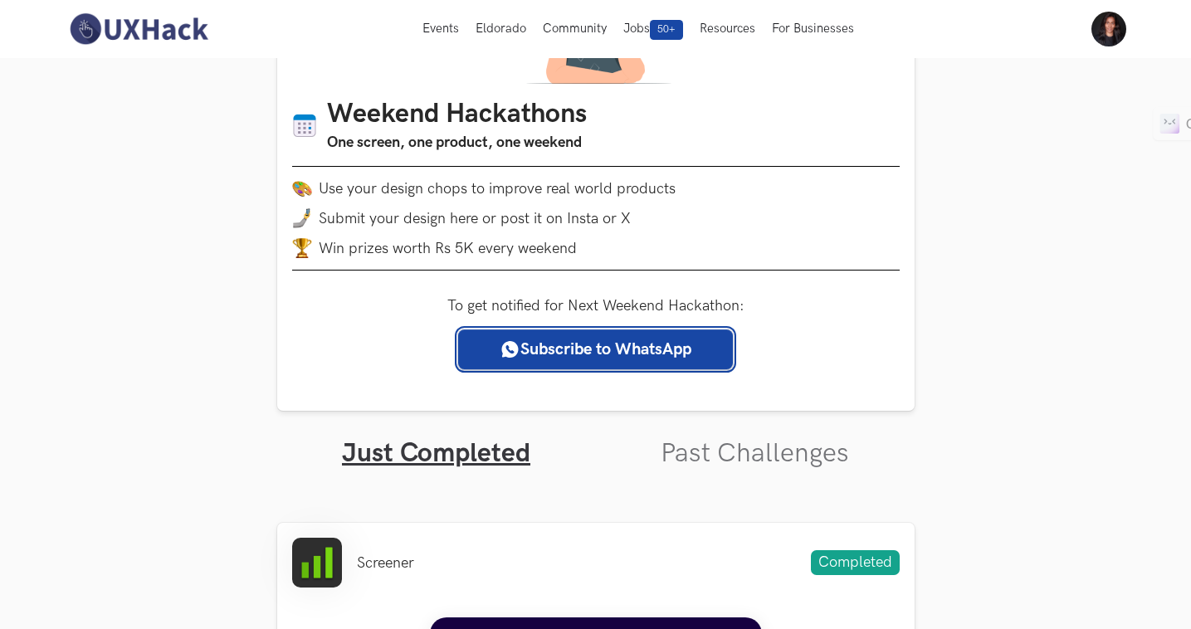
scroll to position [166, 0]
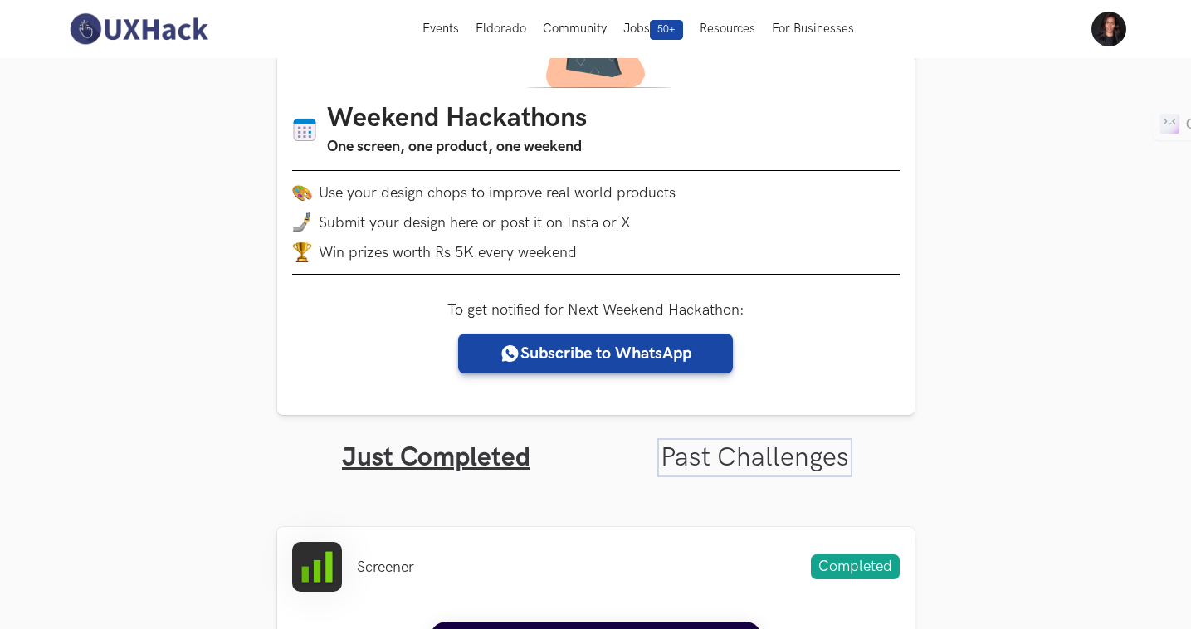
click at [707, 467] on link "Past Challenges" at bounding box center [755, 457] width 188 height 32
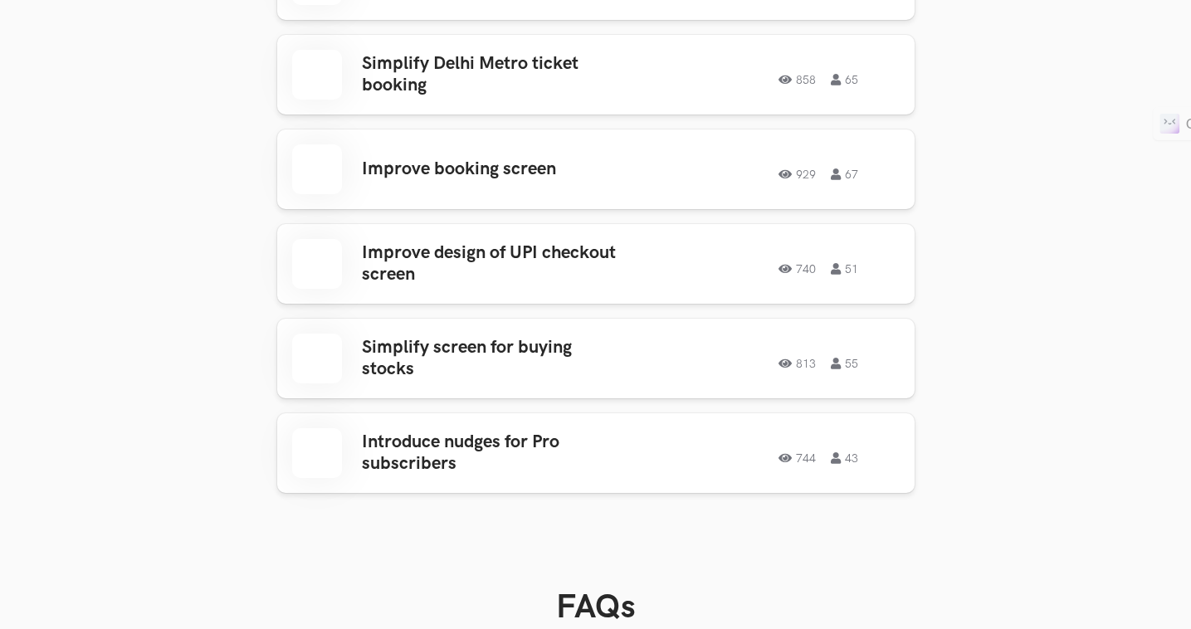
scroll to position [2158, 0]
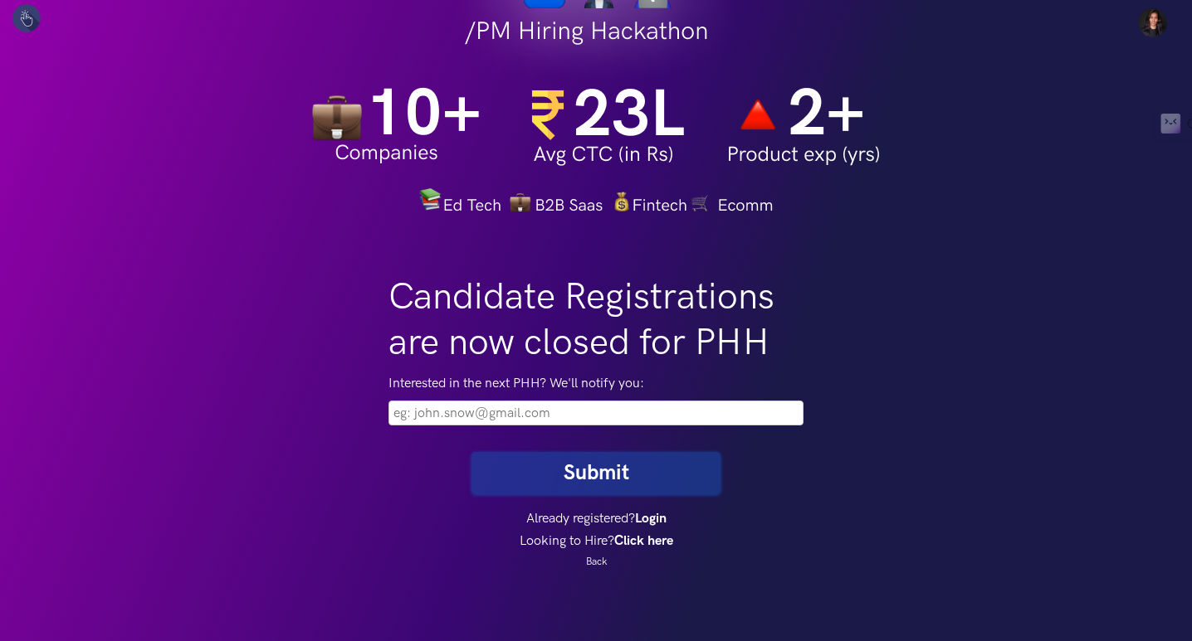
scroll to position [249, 0]
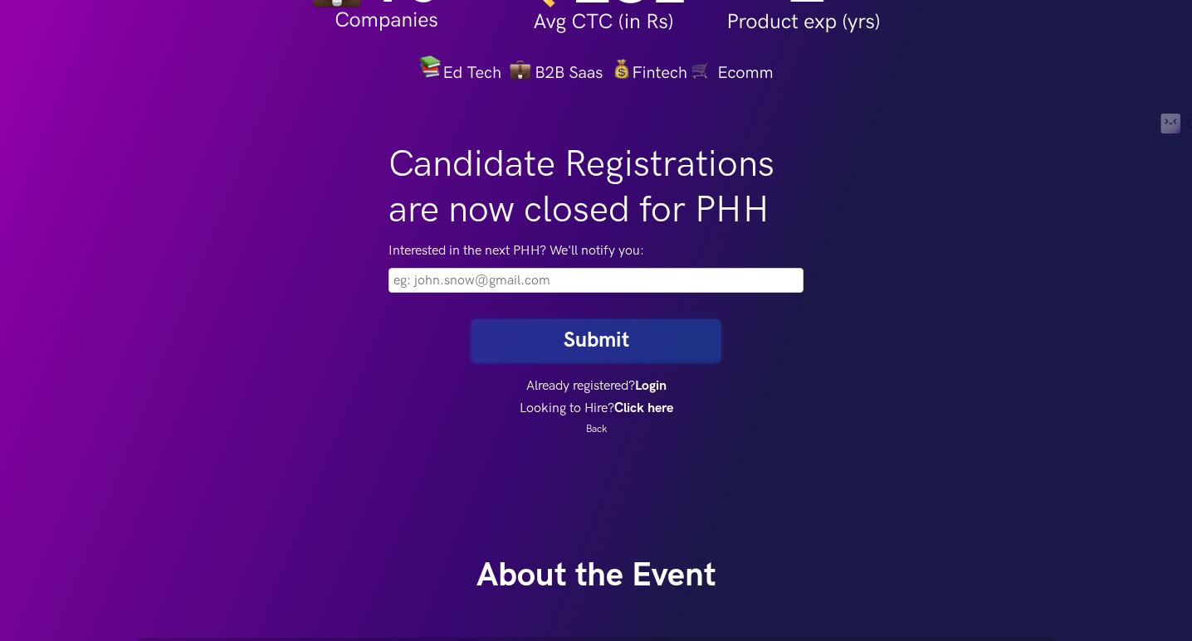
click at [535, 280] on input "email" at bounding box center [595, 280] width 415 height 25
type input "[EMAIL_ADDRESS][DOMAIN_NAME]"
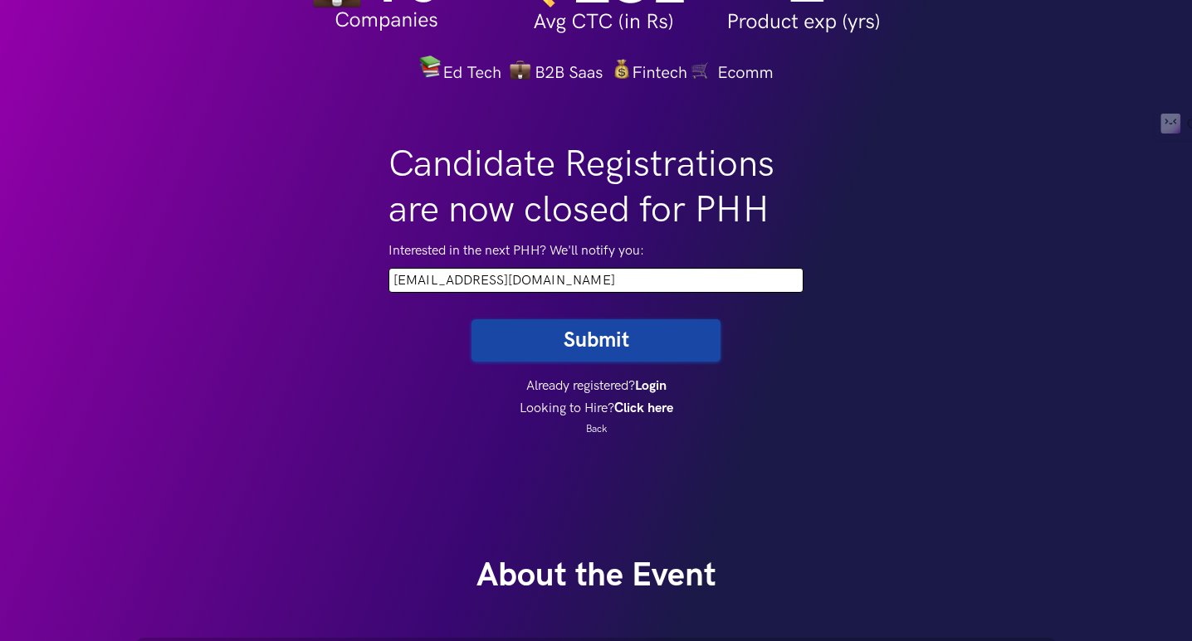
click at [620, 343] on button "Submit" at bounding box center [595, 341] width 249 height 42
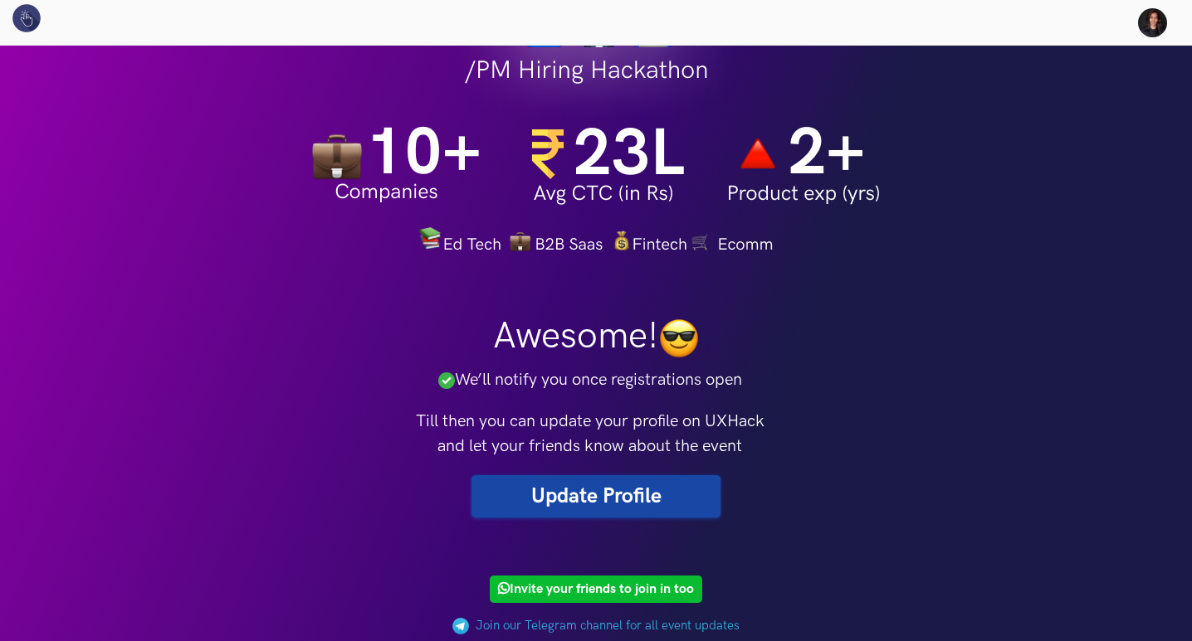
scroll to position [166, 0]
